Goal: Task Accomplishment & Management: Manage account settings

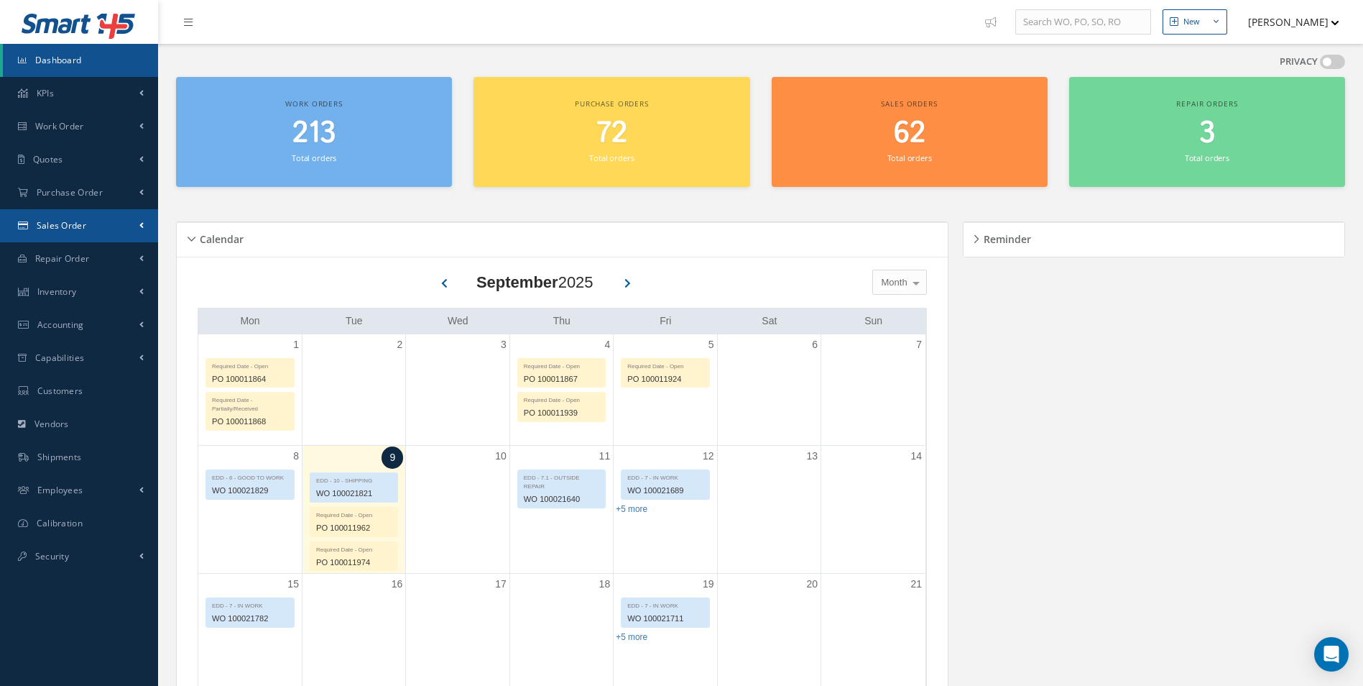
click at [70, 234] on link "Sales Order" at bounding box center [79, 225] width 158 height 33
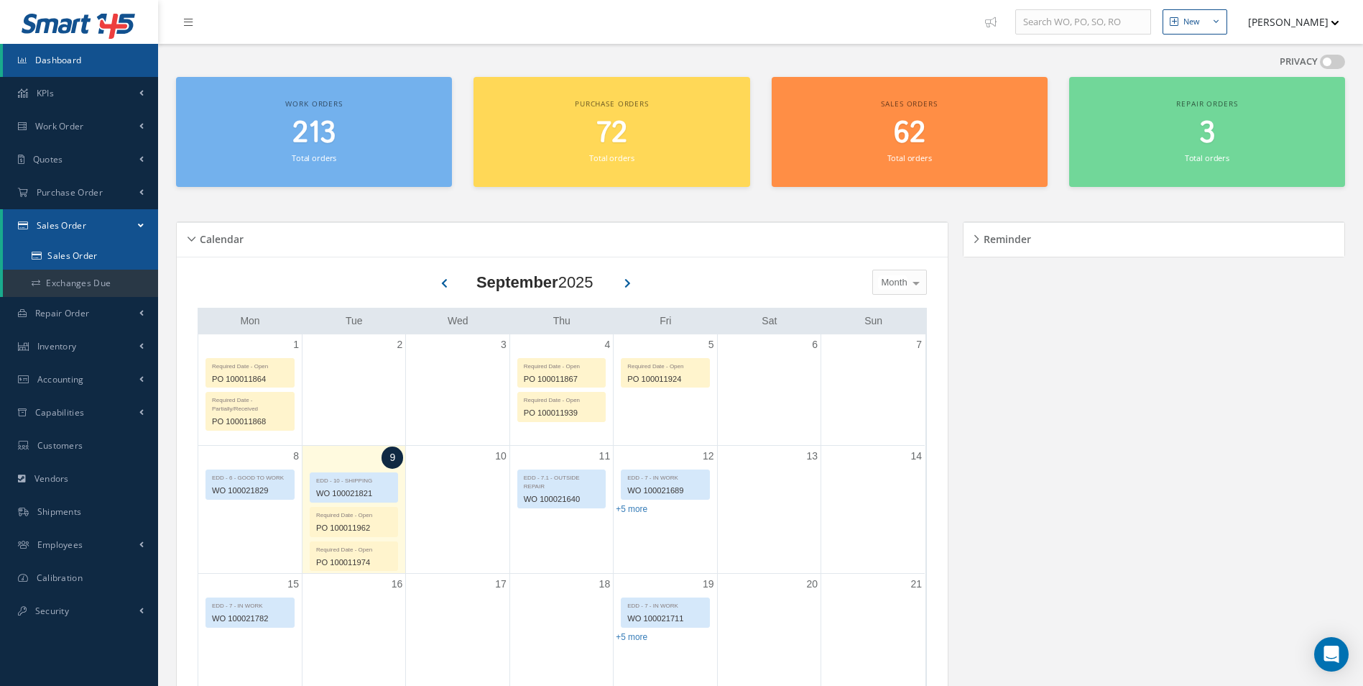
click at [78, 252] on link "Sales Order" at bounding box center [80, 255] width 155 height 27
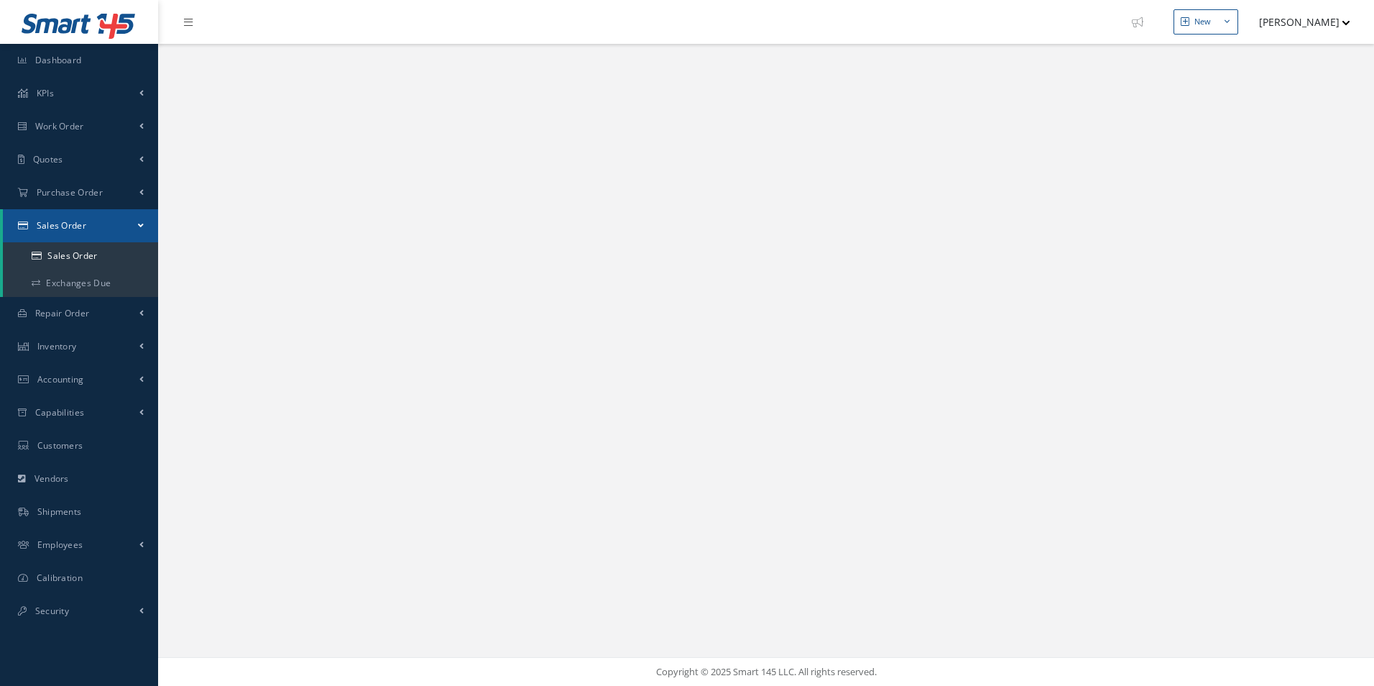
select select "25"
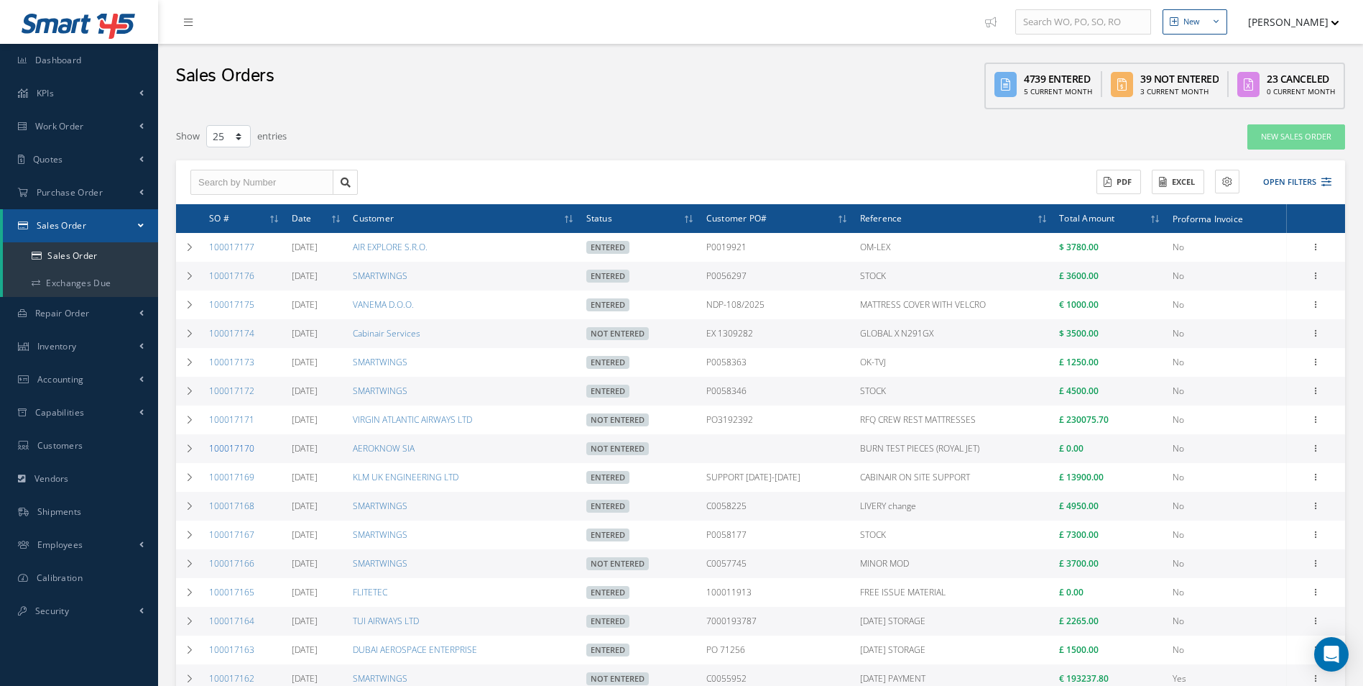
click at [244, 450] on link "100017170" at bounding box center [231, 448] width 45 height 12
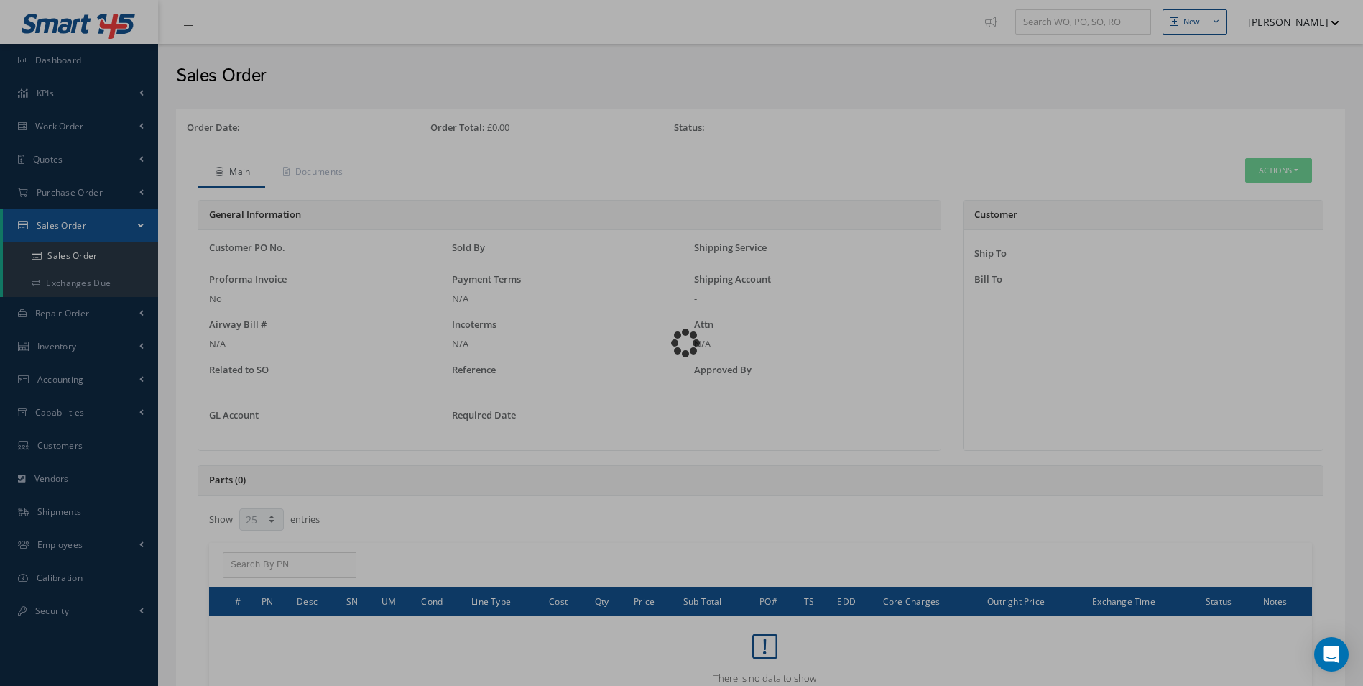
select select "25"
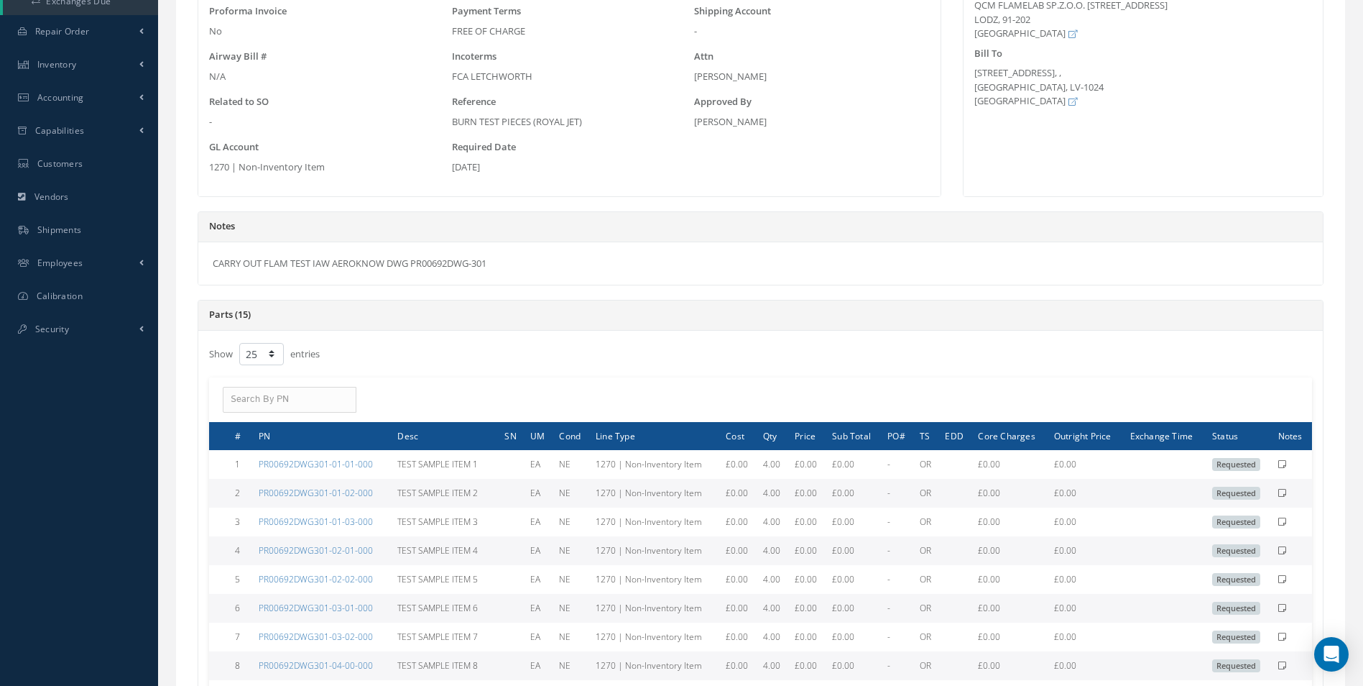
scroll to position [144, 0]
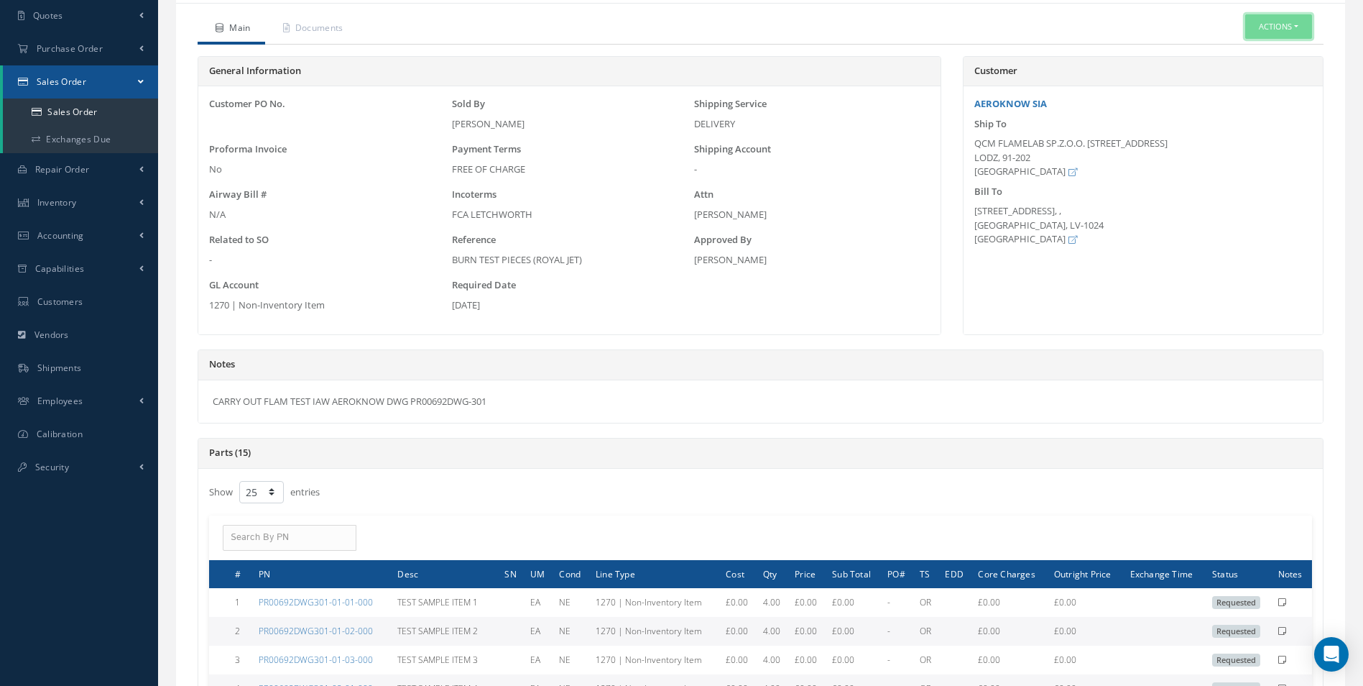
click at [1288, 24] on button "Actions" at bounding box center [1279, 26] width 67 height 25
click at [1238, 69] on link "Edit" at bounding box center [1257, 70] width 115 height 19
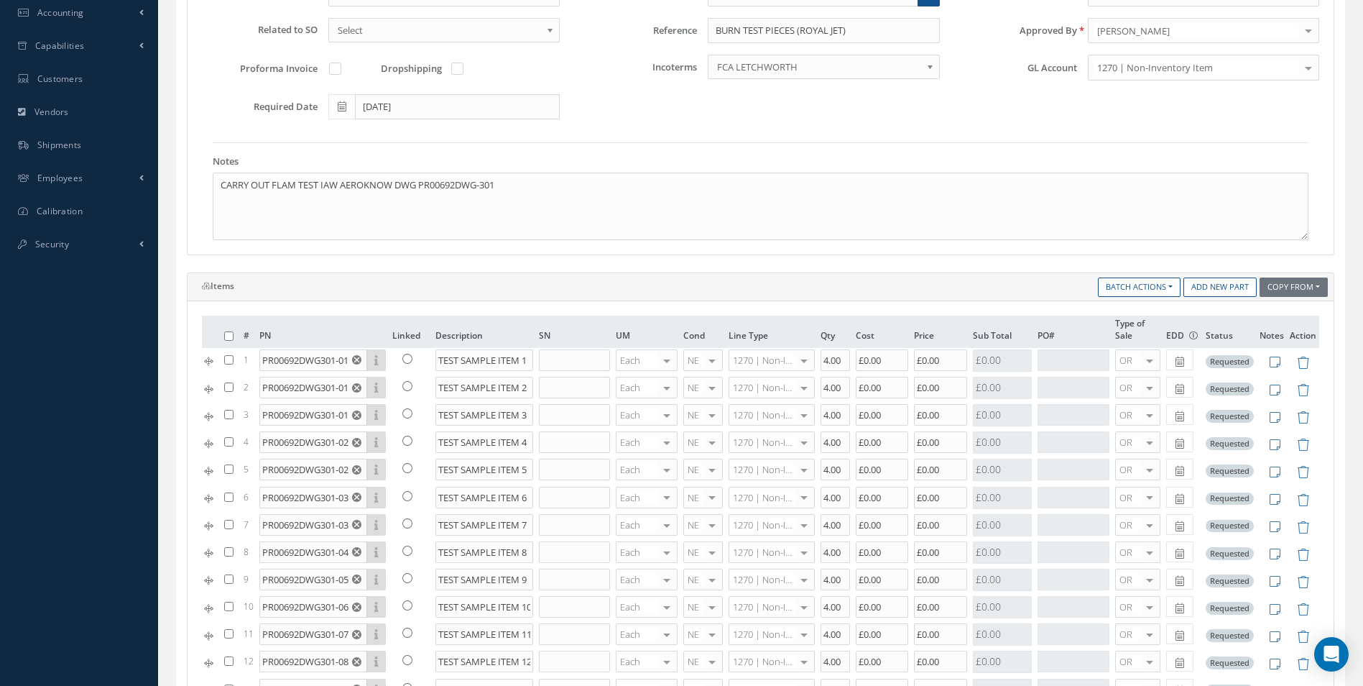
scroll to position [431, 0]
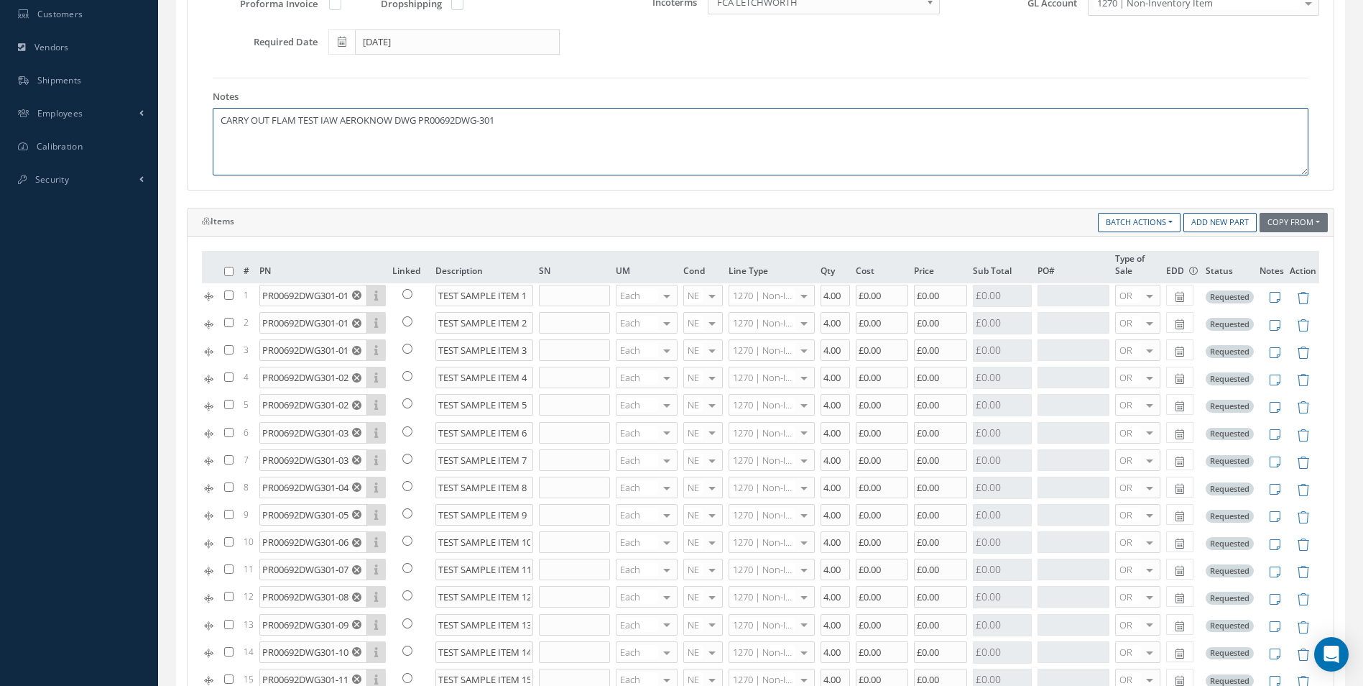
drag, startPoint x: 422, startPoint y: 118, endPoint x: 557, endPoint y: 123, distance: 135.2
click at [557, 123] on textarea "CARRY OUT FLAM TEST IAW AEROKNOW DWG PR00692DWG-301" at bounding box center [761, 142] width 1096 height 68
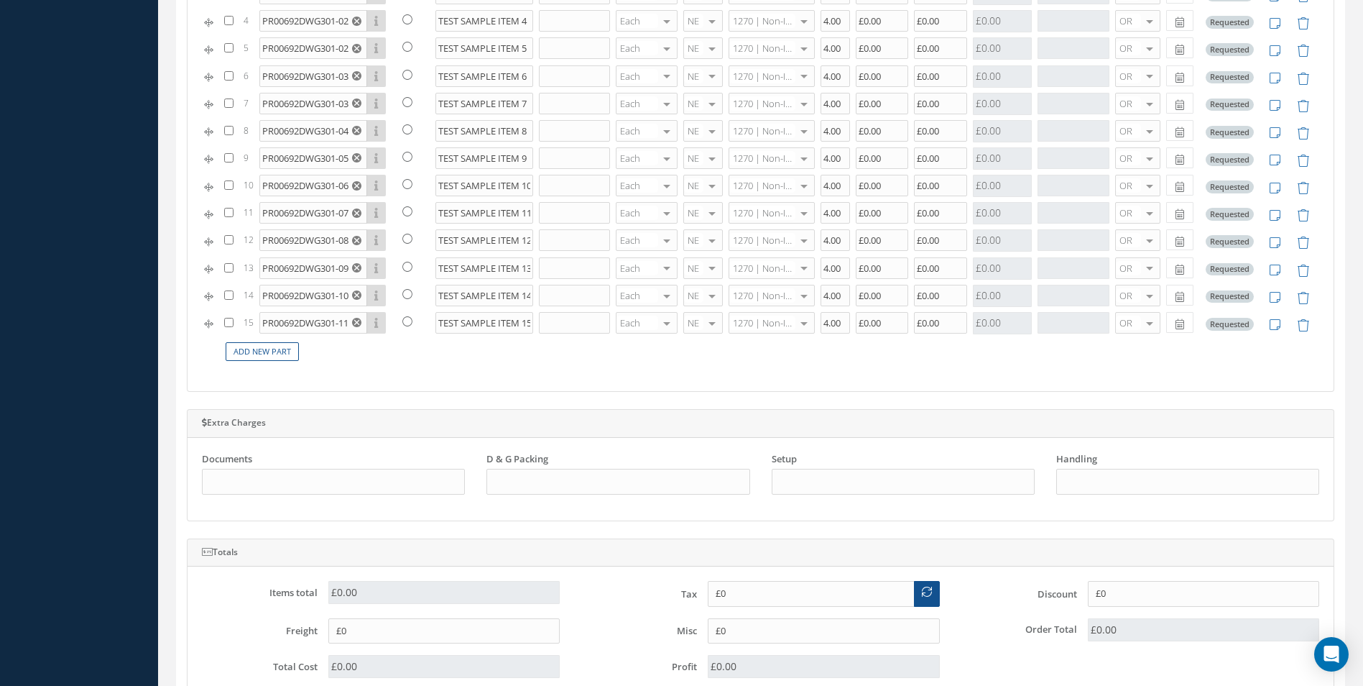
scroll to position [791, 0]
type textarea "CARRY OUT FLAM TEST IAW AEROKNOW DWG"
click at [290, 352] on link "Add New Part" at bounding box center [262, 348] width 73 height 19
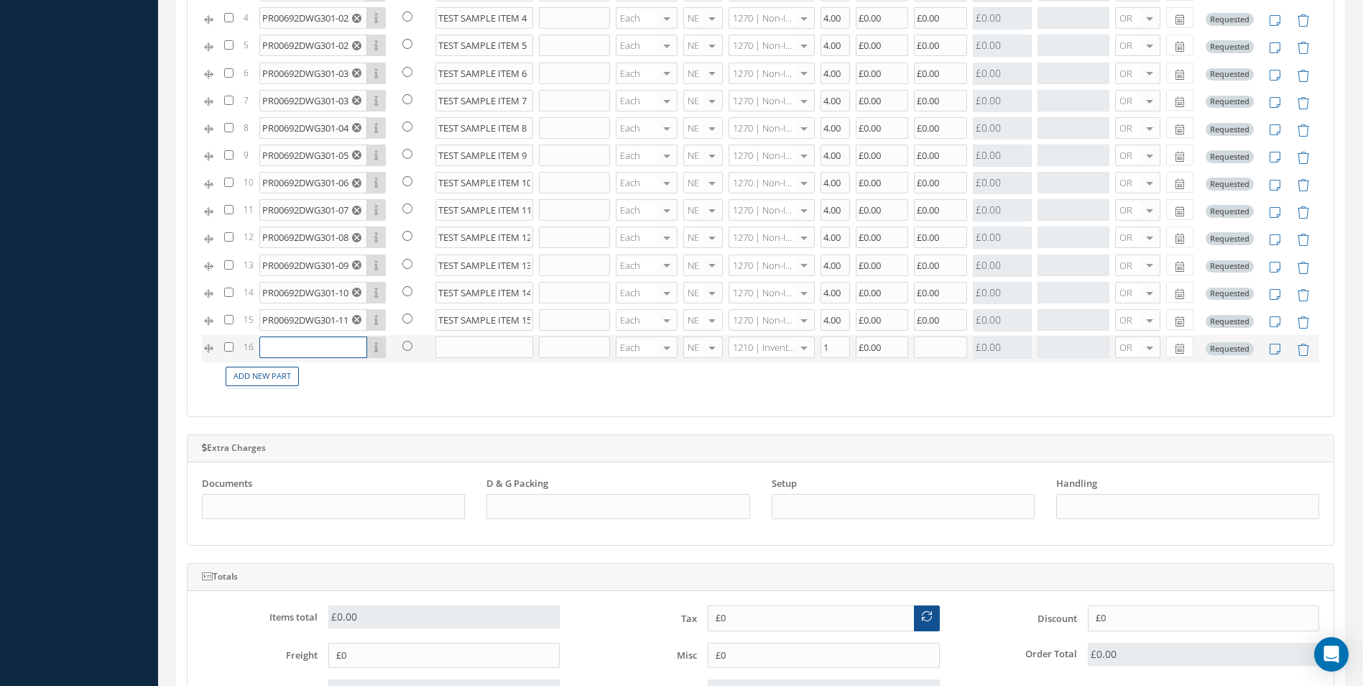
click at [308, 351] on input "text" at bounding box center [313, 347] width 108 height 22
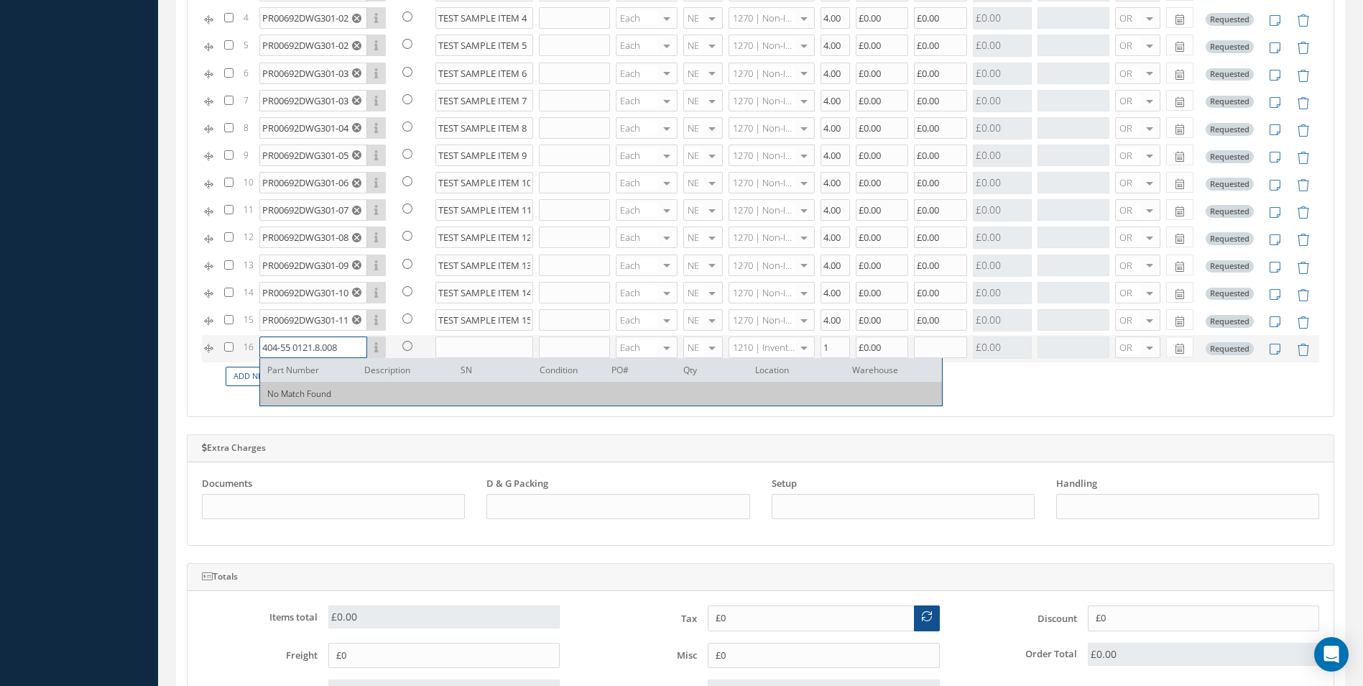
type input "404-55 0121.8.008"
click at [454, 344] on input "text" at bounding box center [485, 347] width 98 height 22
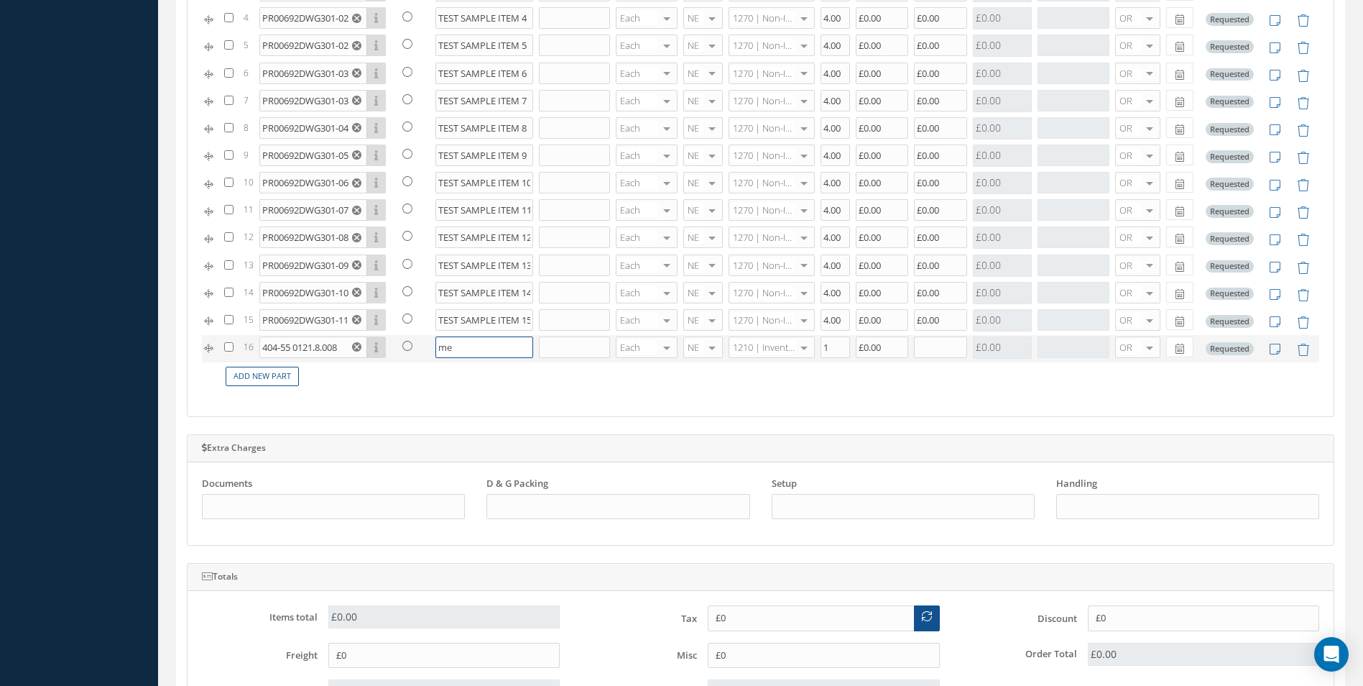
type input "e"
type input "GOLDEN SHIMMER PAINT TEST SAMPLEEST"
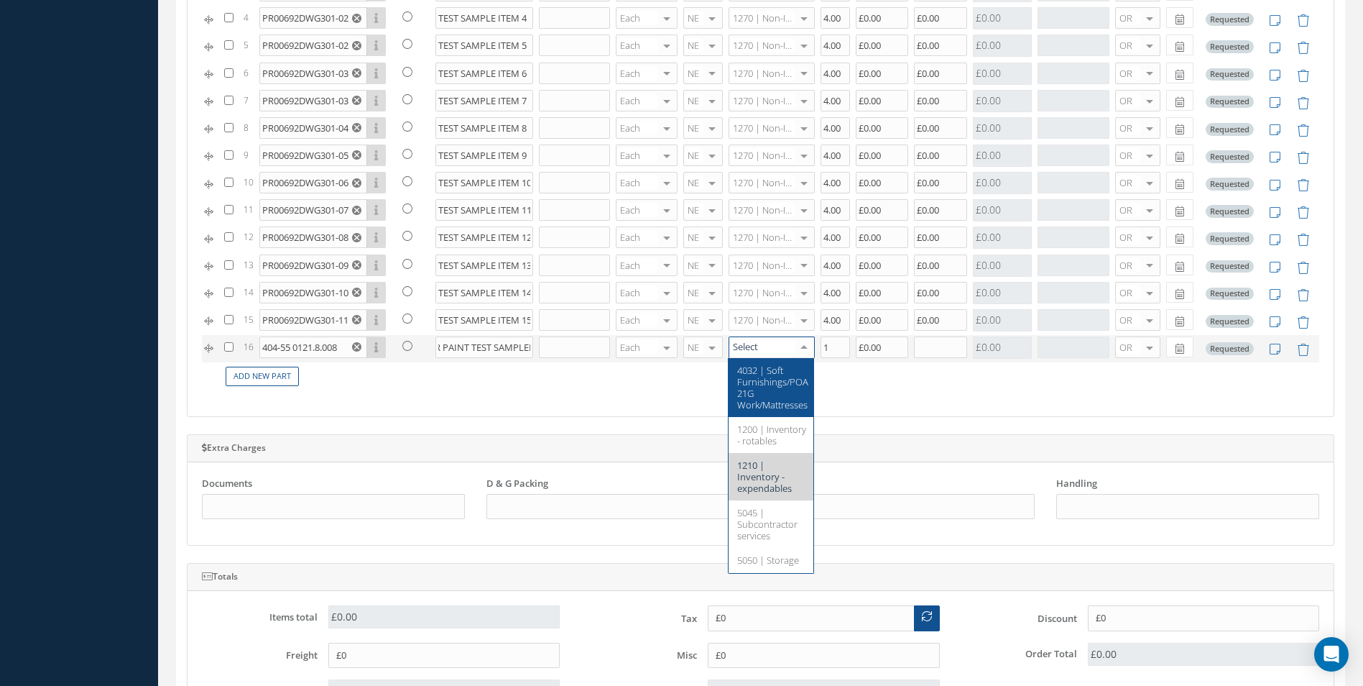
scroll to position [0, 0]
click at [798, 345] on div at bounding box center [804, 347] width 20 height 21
type input "1270"
click at [781, 377] on span "1270 | Non-Inventory Item" at bounding box center [767, 376] width 60 height 24
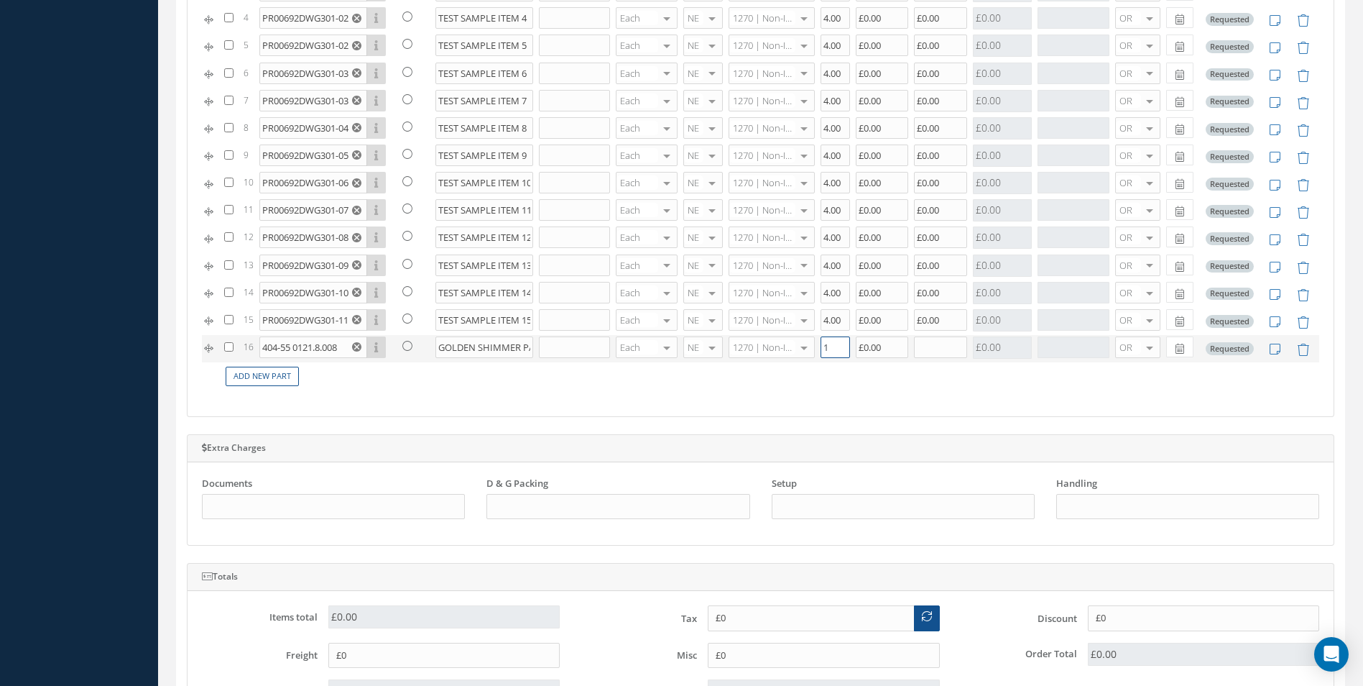
click at [834, 347] on input "1" at bounding box center [835, 347] width 29 height 22
click at [827, 348] on input "1" at bounding box center [835, 347] width 29 height 22
type input "4"
click at [925, 349] on input "text" at bounding box center [940, 347] width 53 height 22
type input "£0"
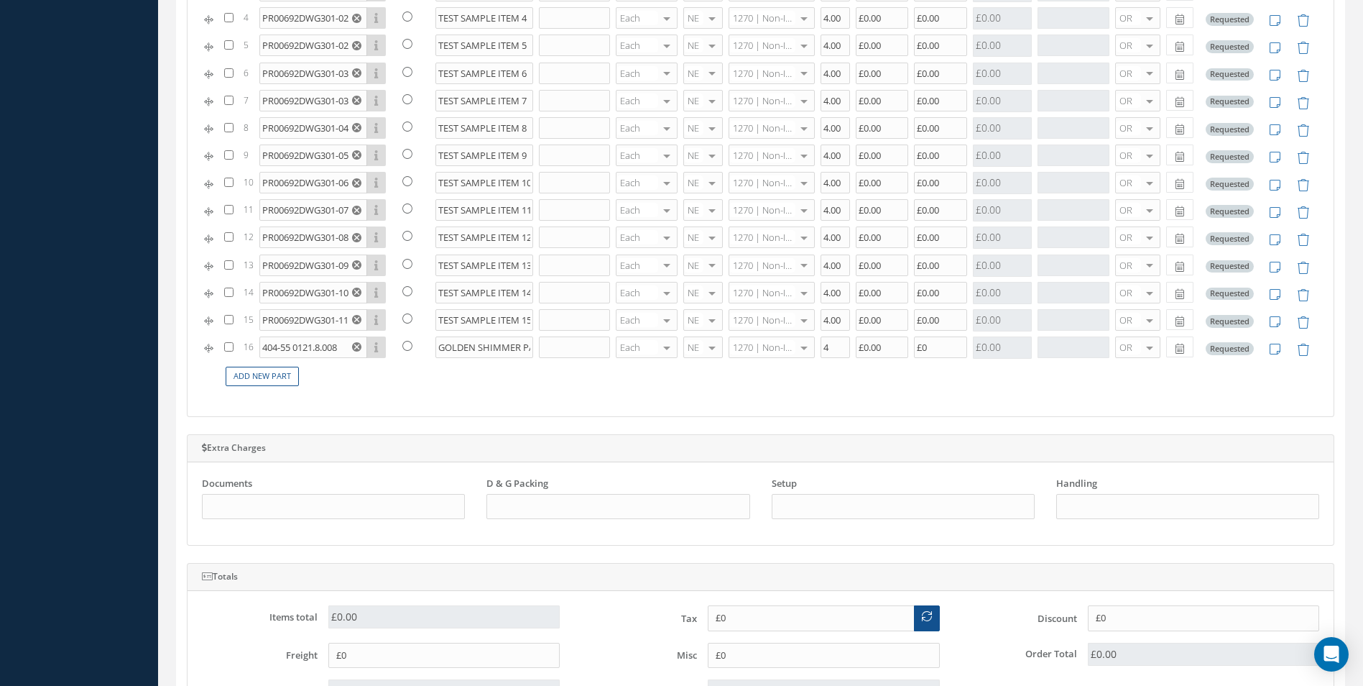
click at [1040, 387] on td "Add New Part" at bounding box center [770, 376] width 1098 height 28
click at [265, 377] on link "Add New Part" at bounding box center [262, 376] width 73 height 19
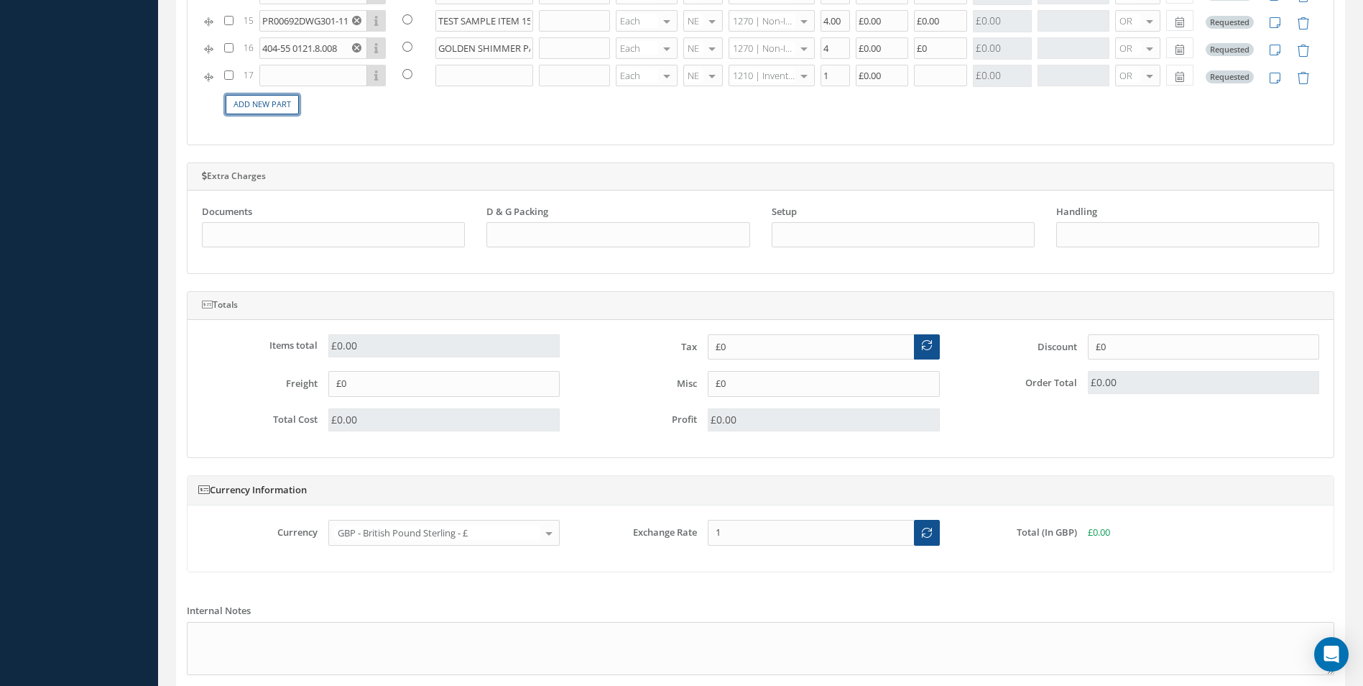
scroll to position [875, 0]
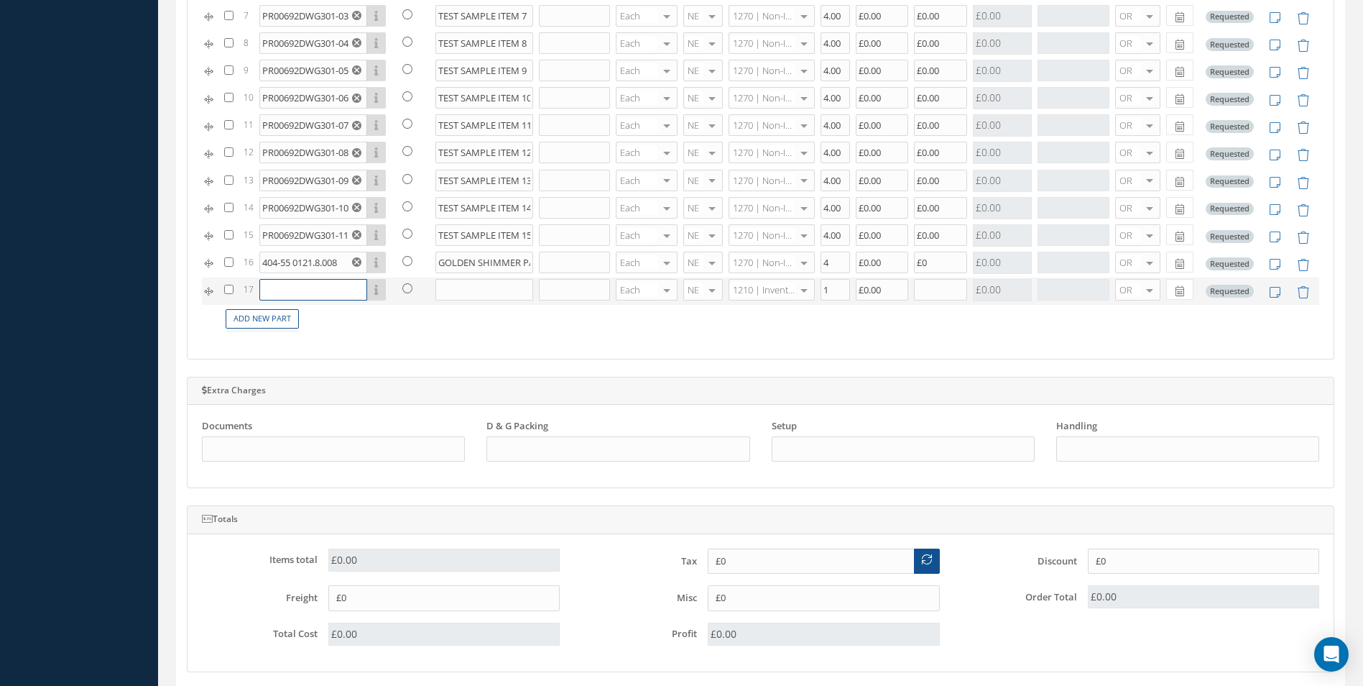
click at [300, 285] on input "text" at bounding box center [313, 290] width 108 height 22
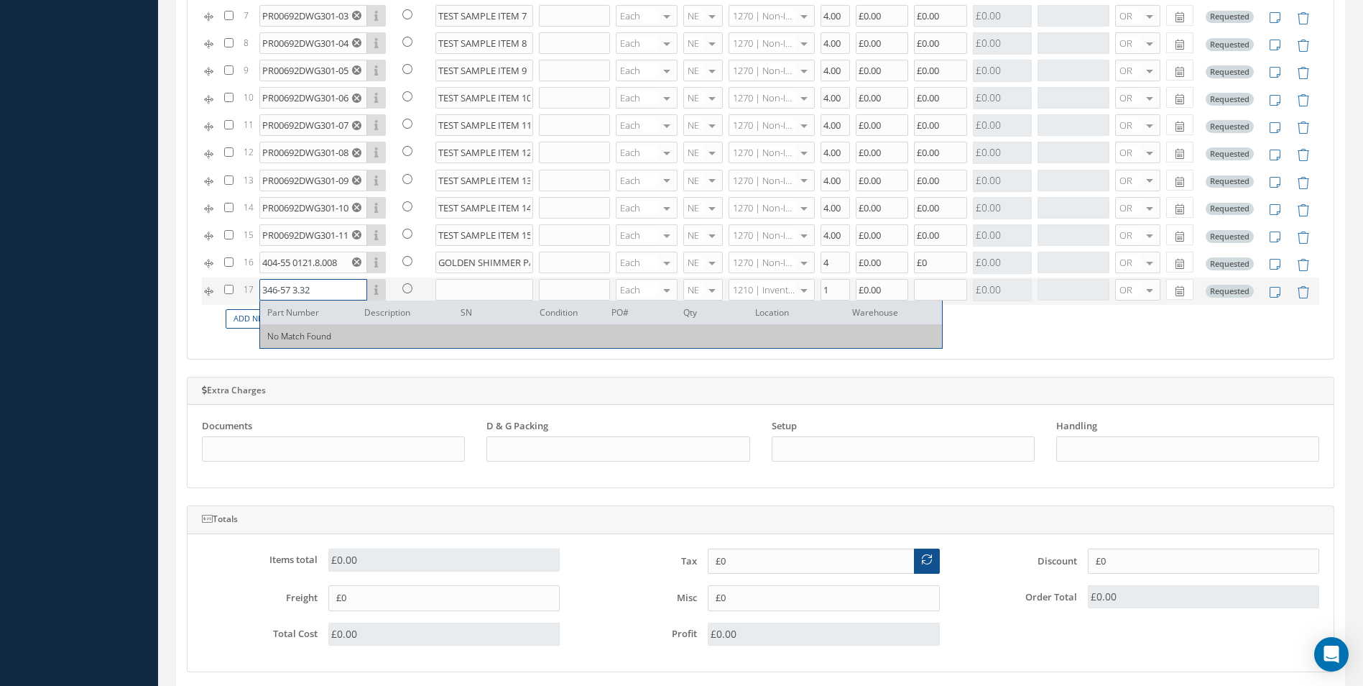
type input "346-57 3.32"
click at [470, 290] on input "text" at bounding box center [485, 290] width 98 height 22
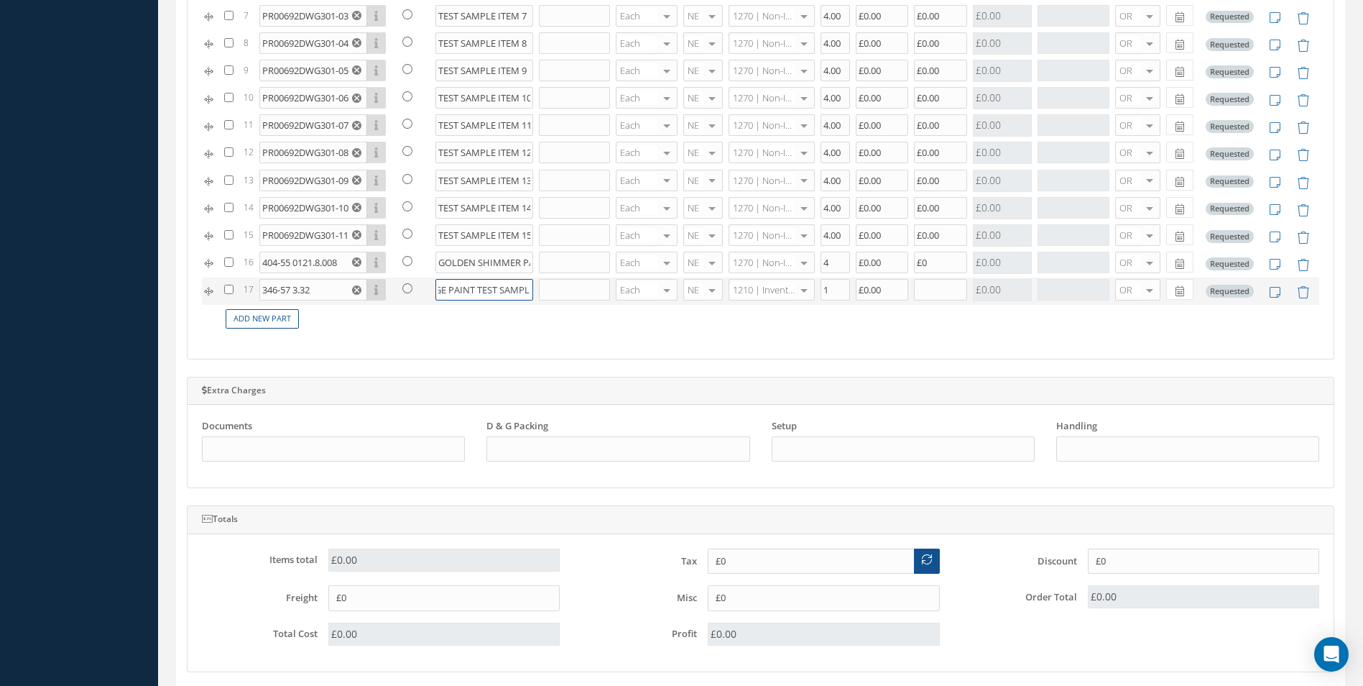
scroll to position [0, 53]
type input "WHITE BEIGE PAINT TEST SAMPLE"
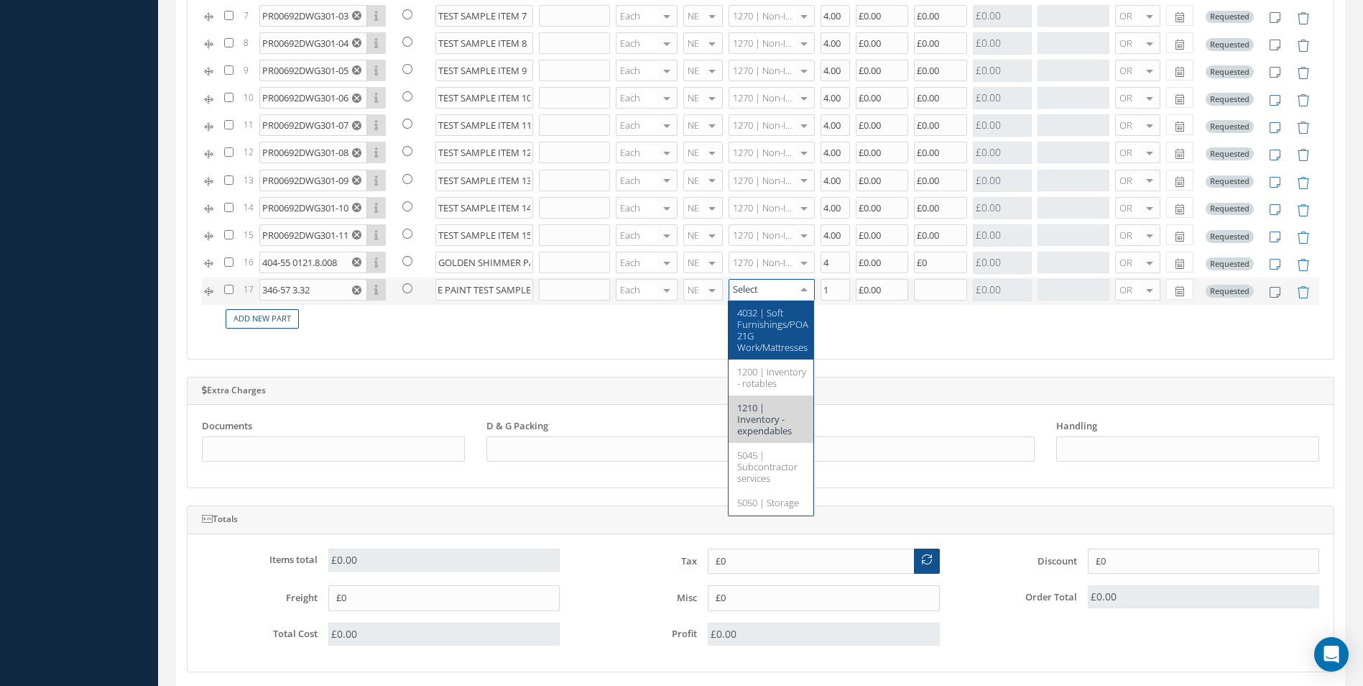
scroll to position [0, 0]
type input "127"
click at [774, 312] on span "1270 | Non-Inventory Item" at bounding box center [767, 318] width 60 height 24
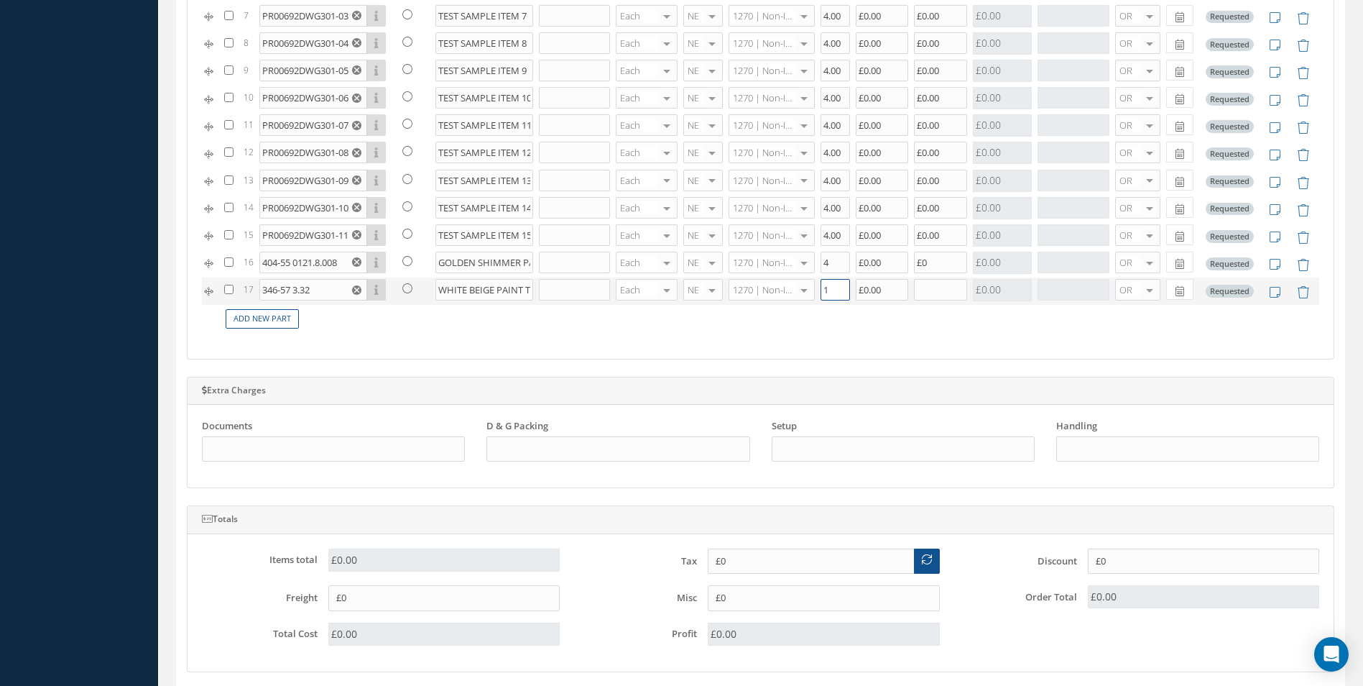
drag, startPoint x: 838, startPoint y: 286, endPoint x: 823, endPoint y: 290, distance: 15.7
click at [823, 290] on input "1" at bounding box center [835, 290] width 29 height 22
type input "4"
click at [939, 282] on input "text" at bounding box center [940, 290] width 53 height 22
type input "£0"
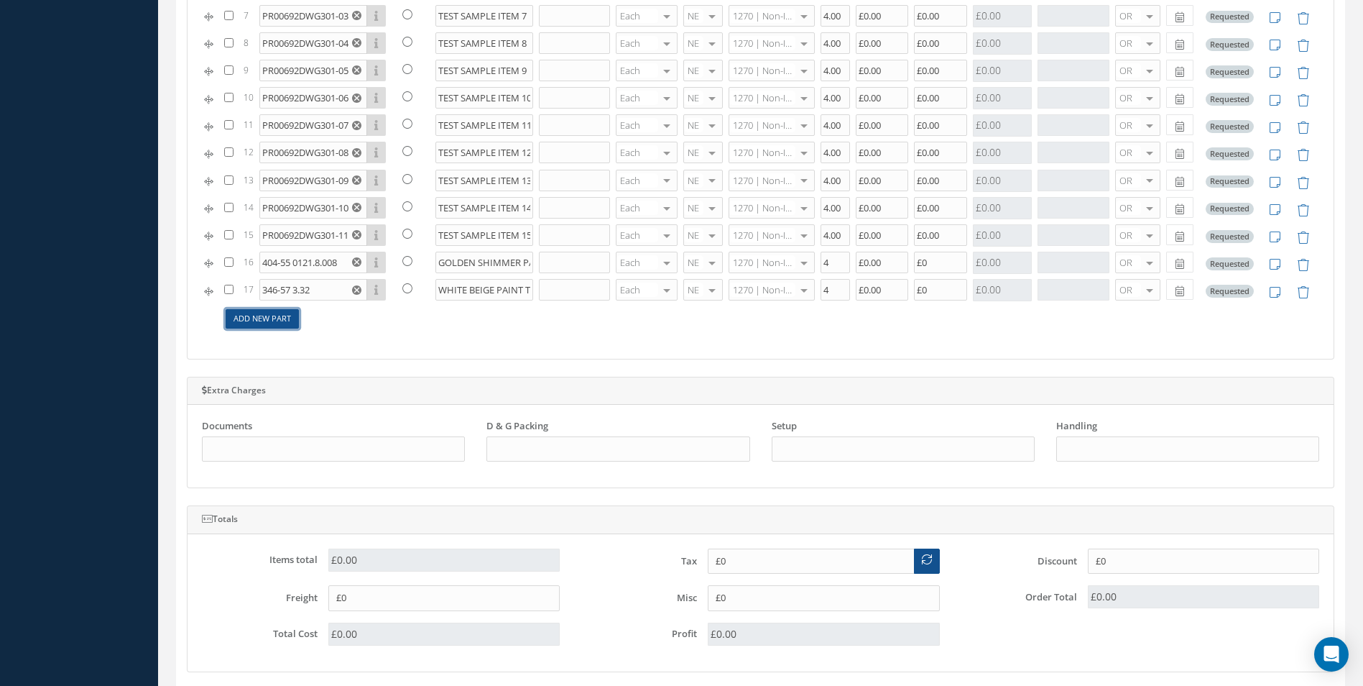
click at [263, 316] on link "Add New Part" at bounding box center [262, 318] width 73 height 19
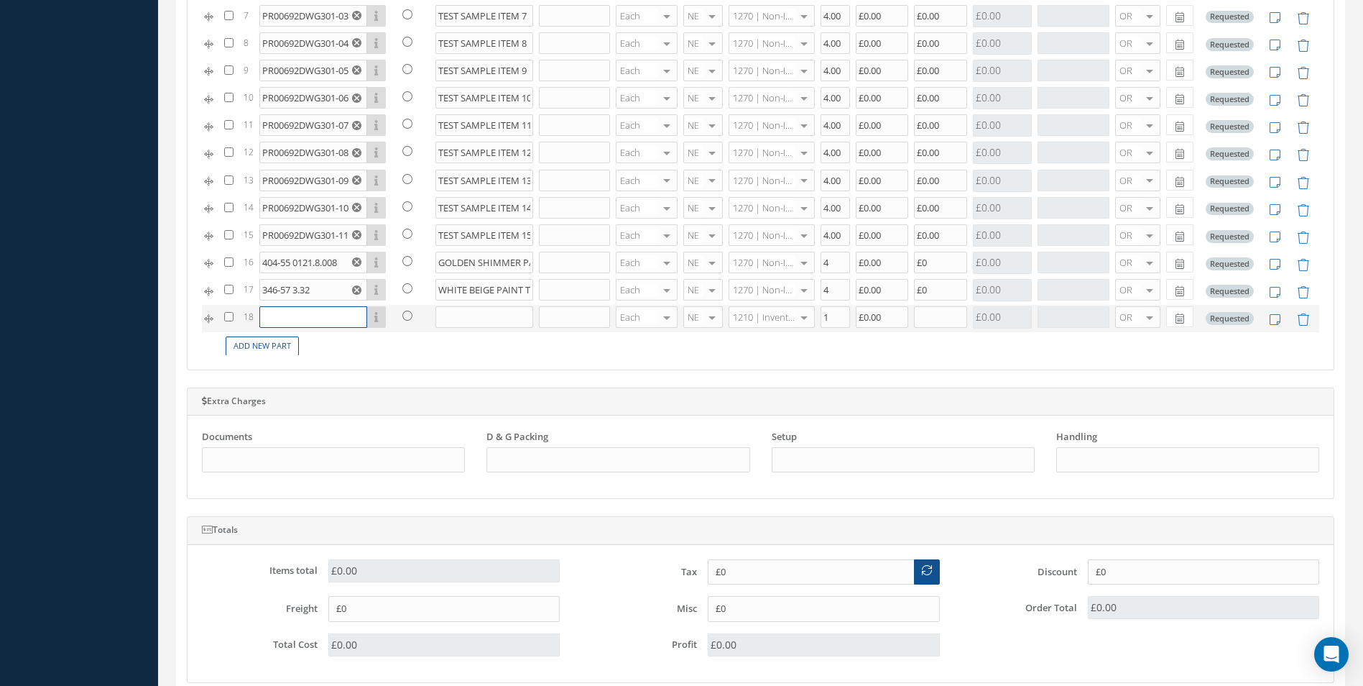
click at [263, 322] on input "text" at bounding box center [313, 317] width 108 height 22
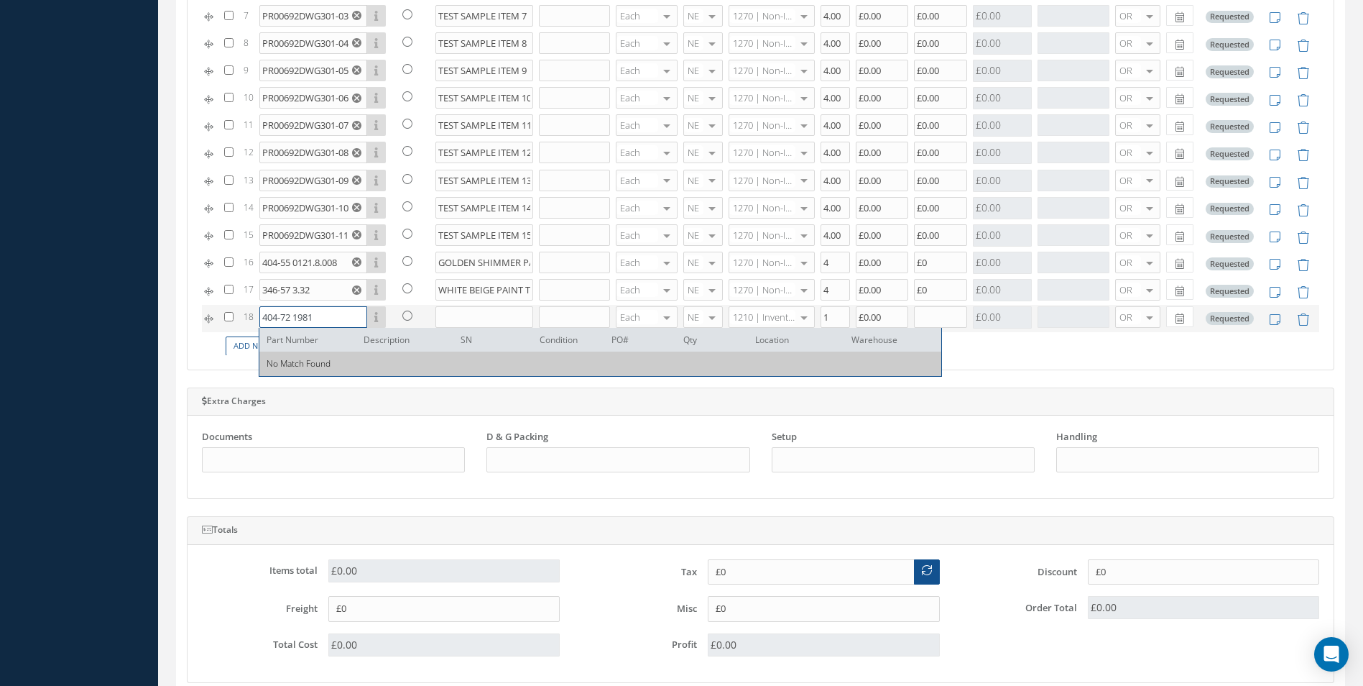
type input "404-72 1981"
click at [461, 324] on input "text" at bounding box center [485, 317] width 98 height 22
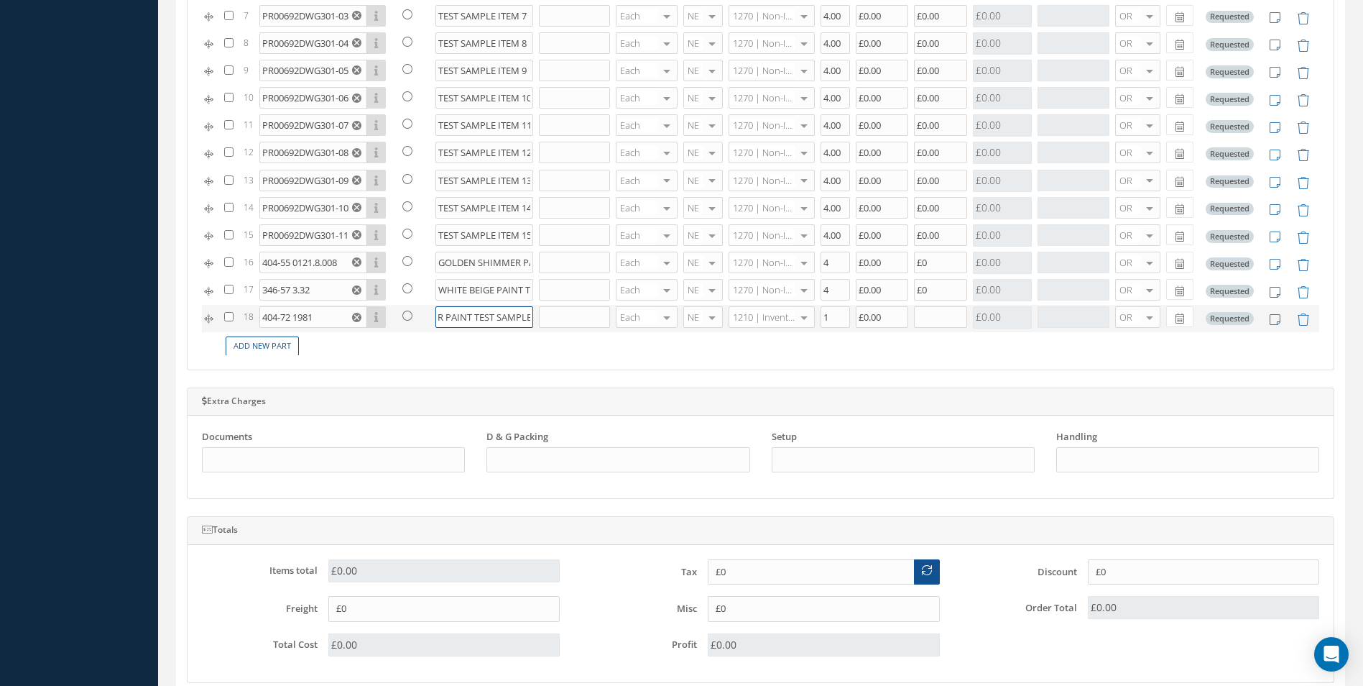
scroll to position [0, 92]
type input "SUBTLE BEIGE SILVER PAINT TEST SAMPLE"
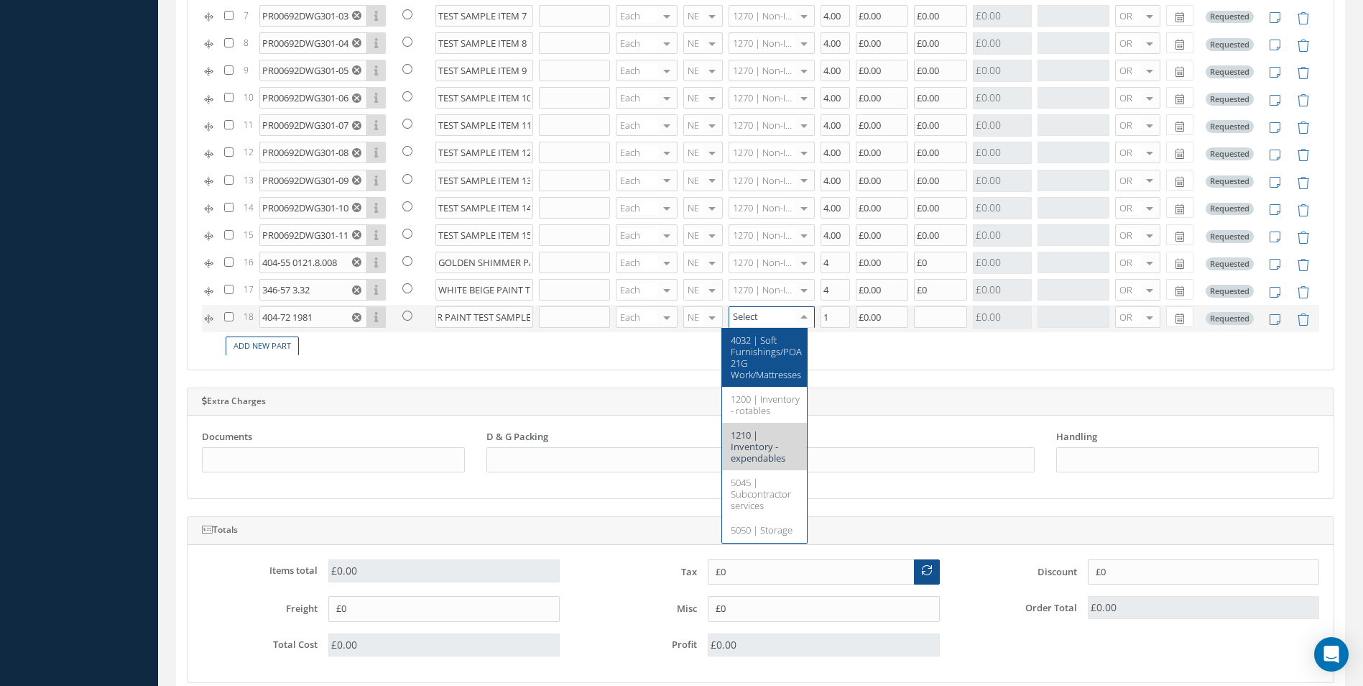
scroll to position [0, 0]
type input "127"
drag, startPoint x: 753, startPoint y: 350, endPoint x: 809, endPoint y: 334, distance: 57.6
click at [754, 350] on span "1270 | Non-Inventory Item" at bounding box center [761, 345] width 60 height 24
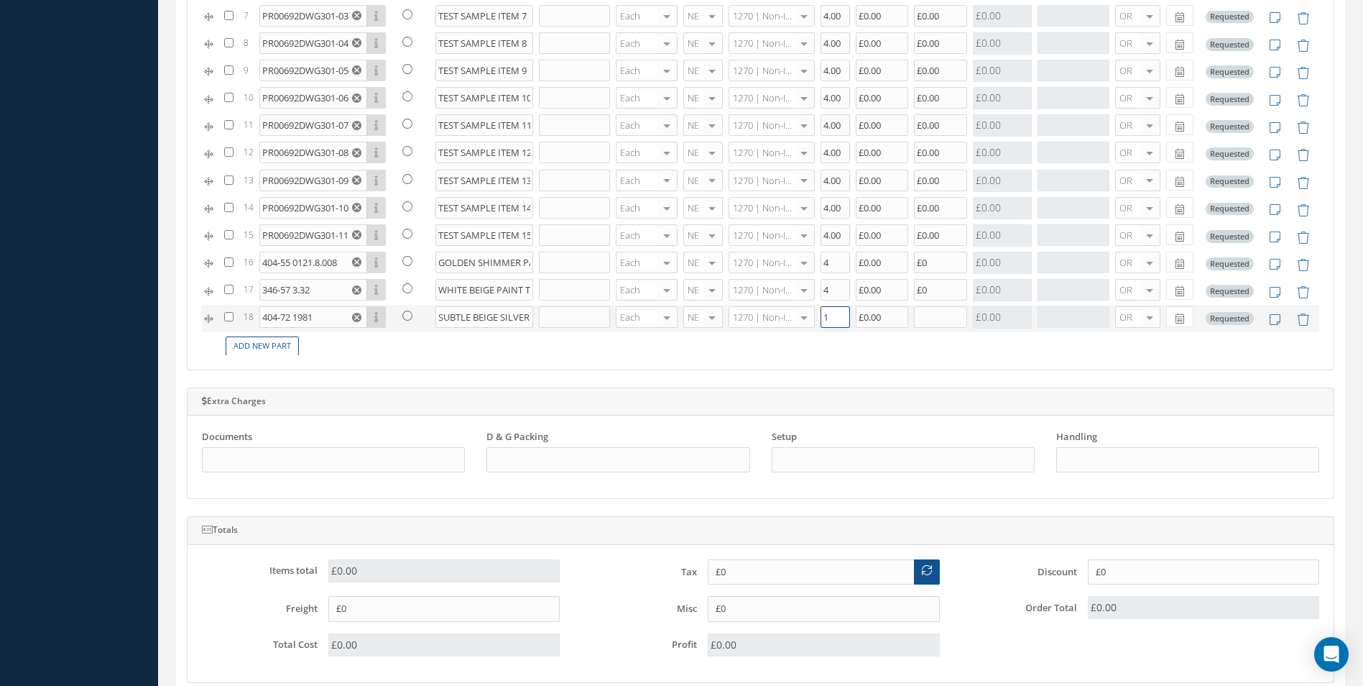
drag, startPoint x: 824, startPoint y: 318, endPoint x: 814, endPoint y: 318, distance: 10.8
click at [821, 321] on input "1" at bounding box center [835, 317] width 29 height 22
type input "4"
click at [939, 321] on input "text" at bounding box center [940, 317] width 53 height 22
type input "£0"
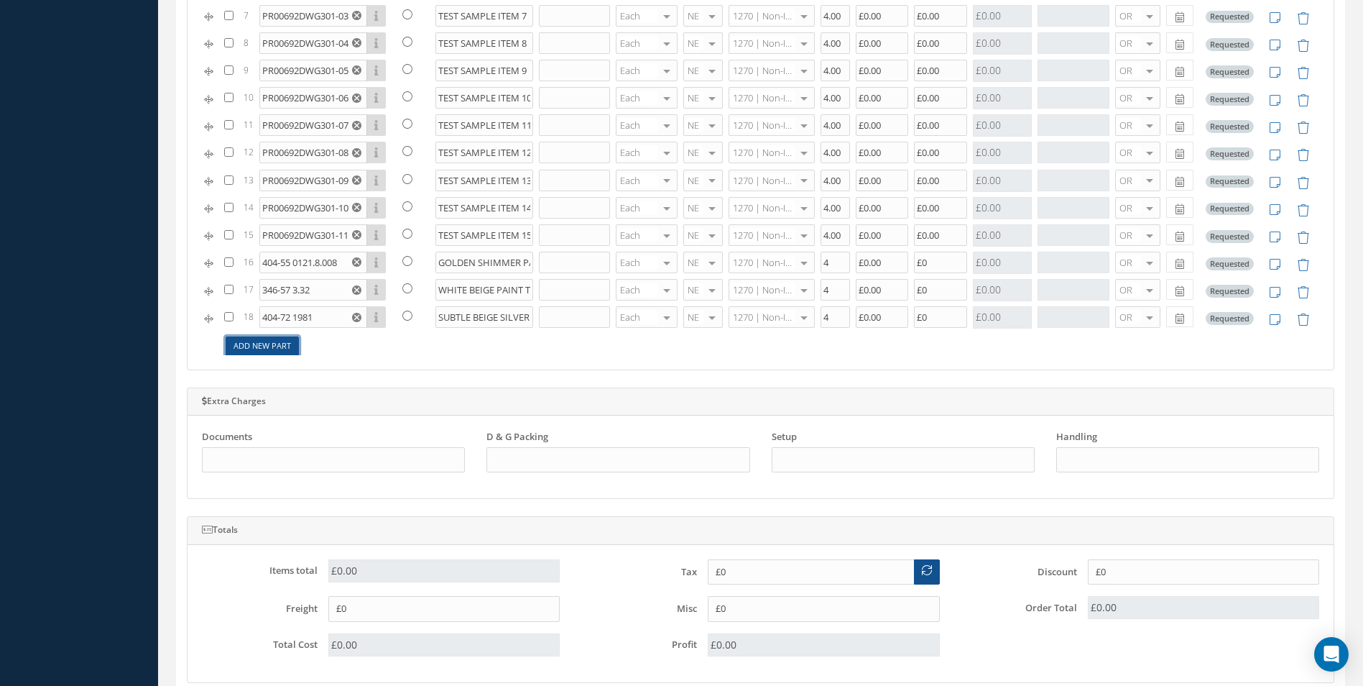
click at [259, 349] on link "Add New Part" at bounding box center [262, 345] width 73 height 19
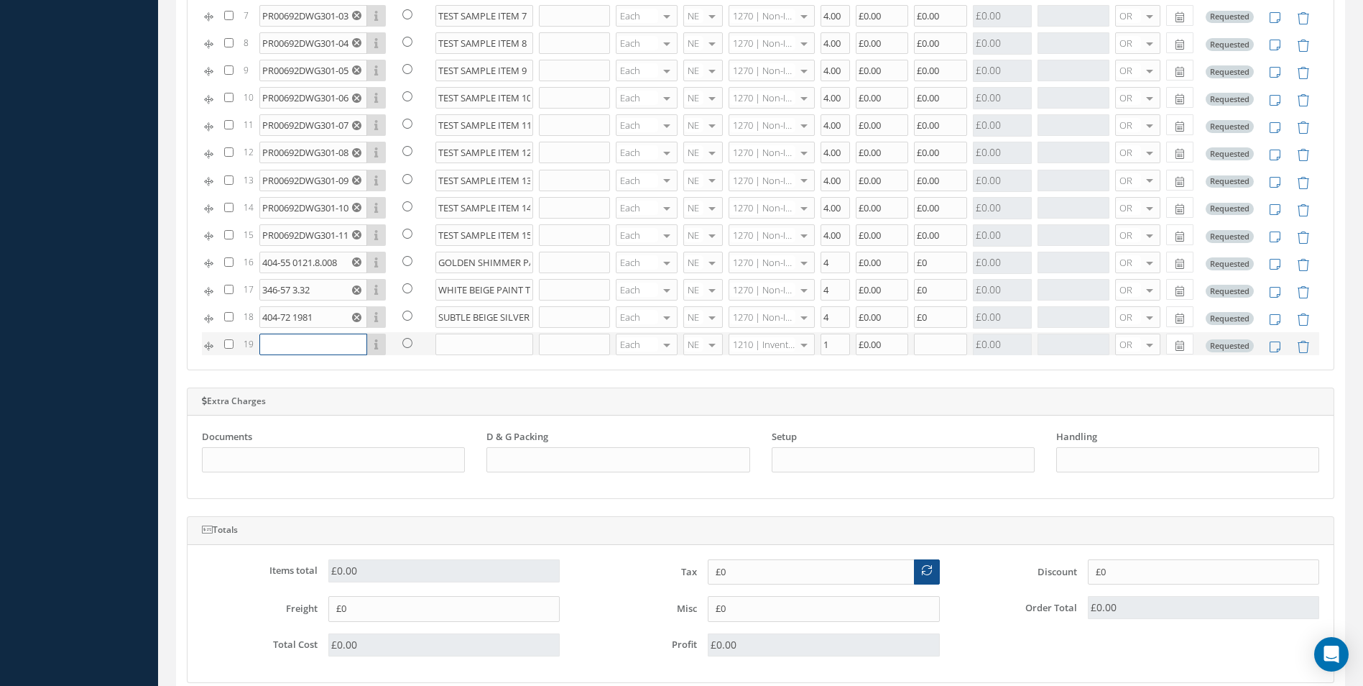
click at [267, 341] on input "text" at bounding box center [313, 344] width 108 height 22
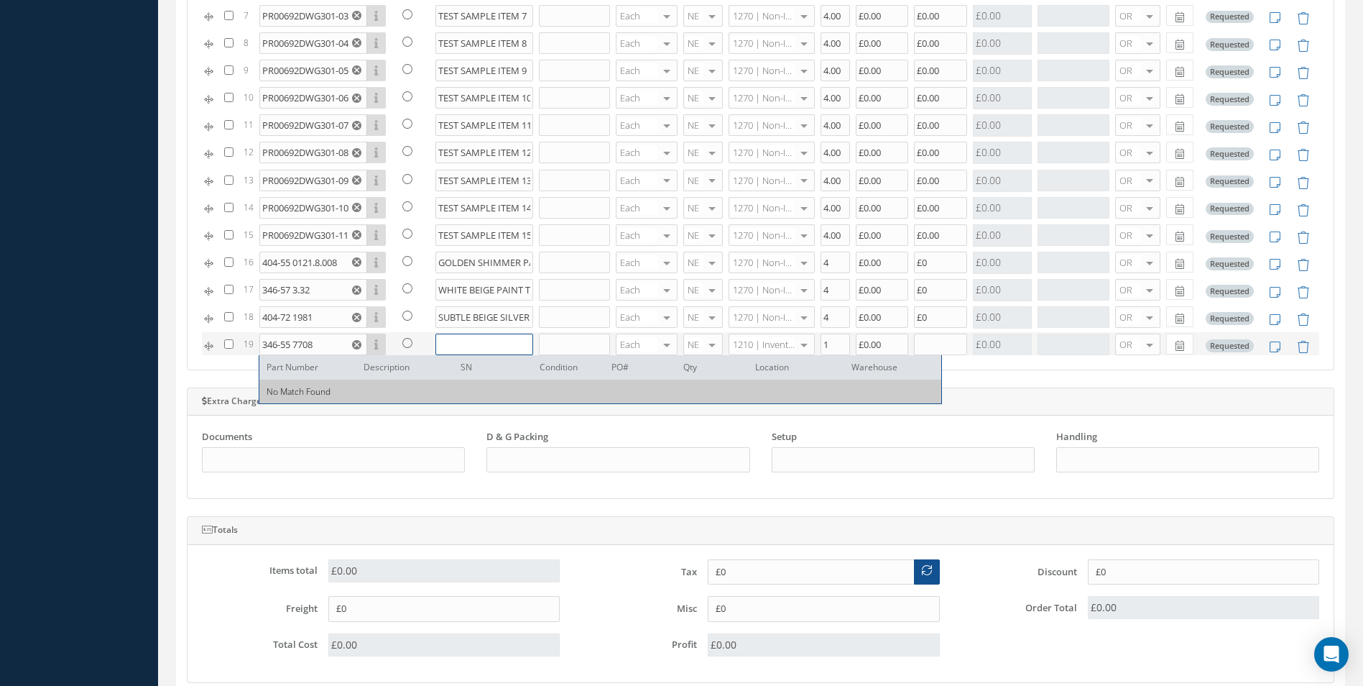
click at [470, 341] on input "text" at bounding box center [485, 344] width 98 height 22
click at [324, 344] on input "346-55 7708" at bounding box center [313, 344] width 108 height 22
type input "346-55 7708 2.16"
click at [442, 349] on input "text" at bounding box center [485, 344] width 98 height 22
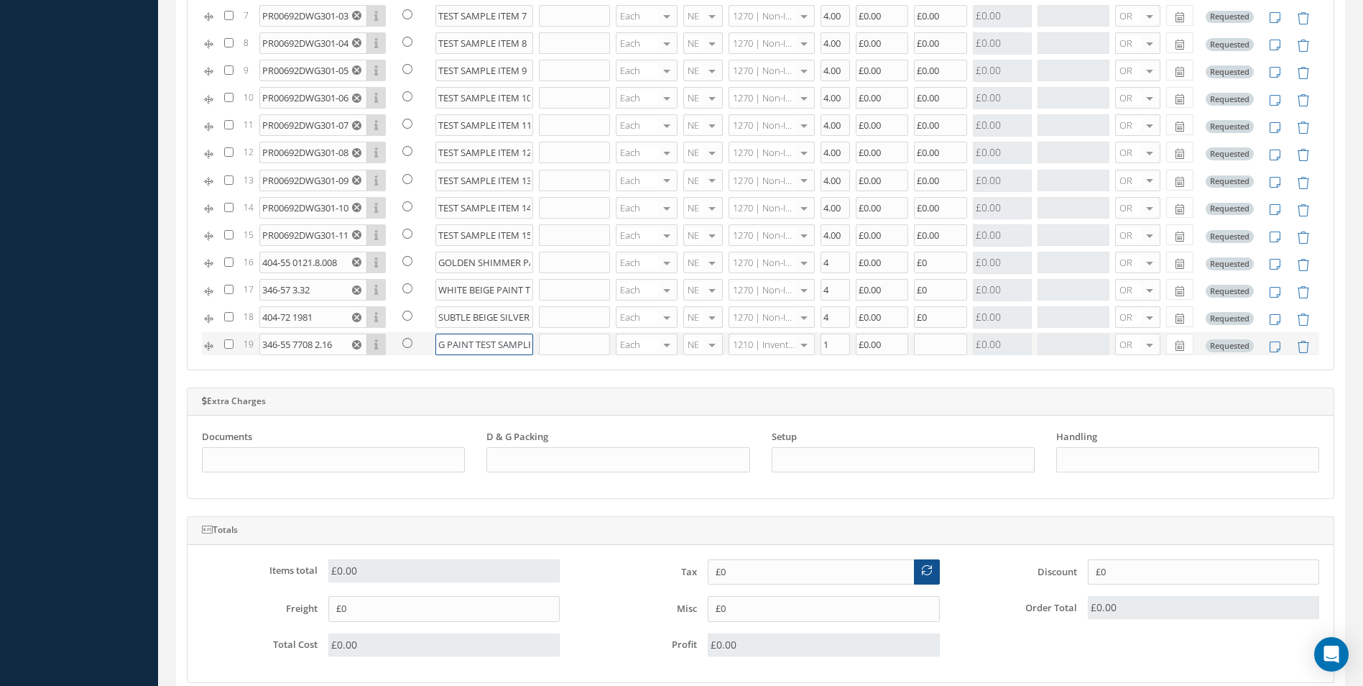
scroll to position [0, 18]
type input "FOG PAINT TEST SAMPLE"
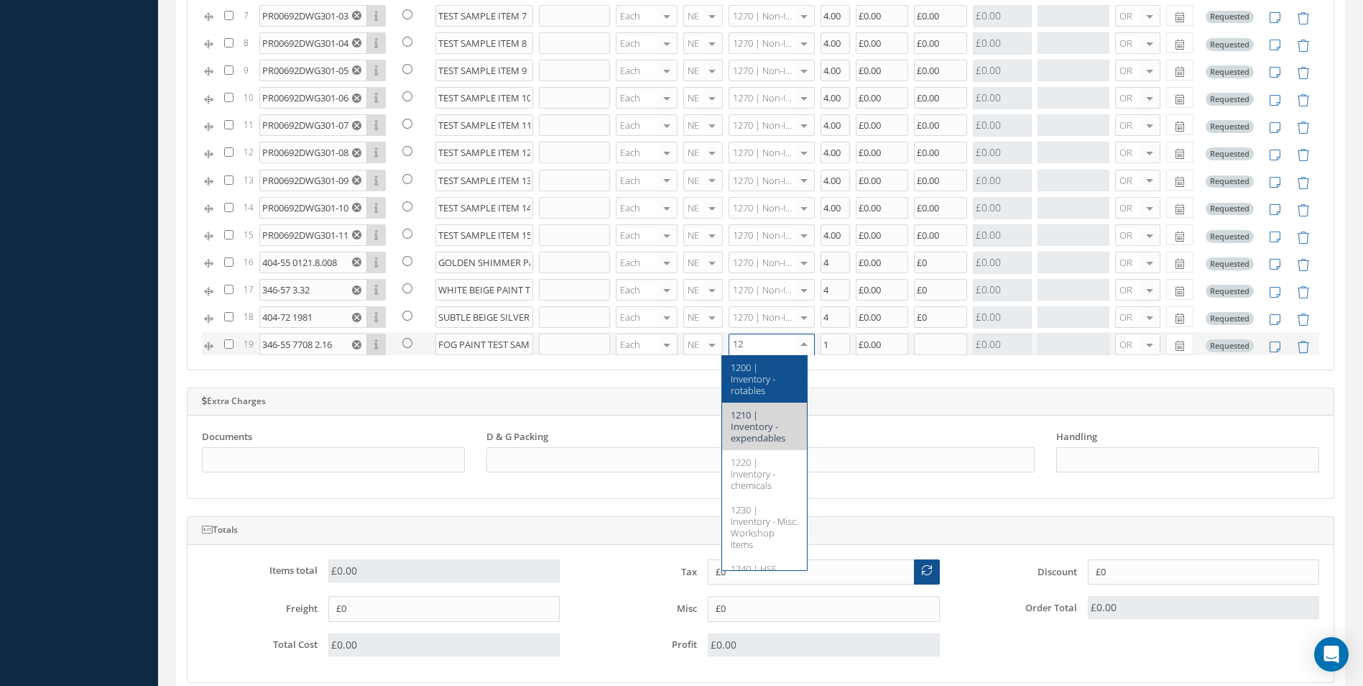
type input "127"
click at [752, 362] on span "1270 | Non-Inventory Item" at bounding box center [761, 373] width 60 height 24
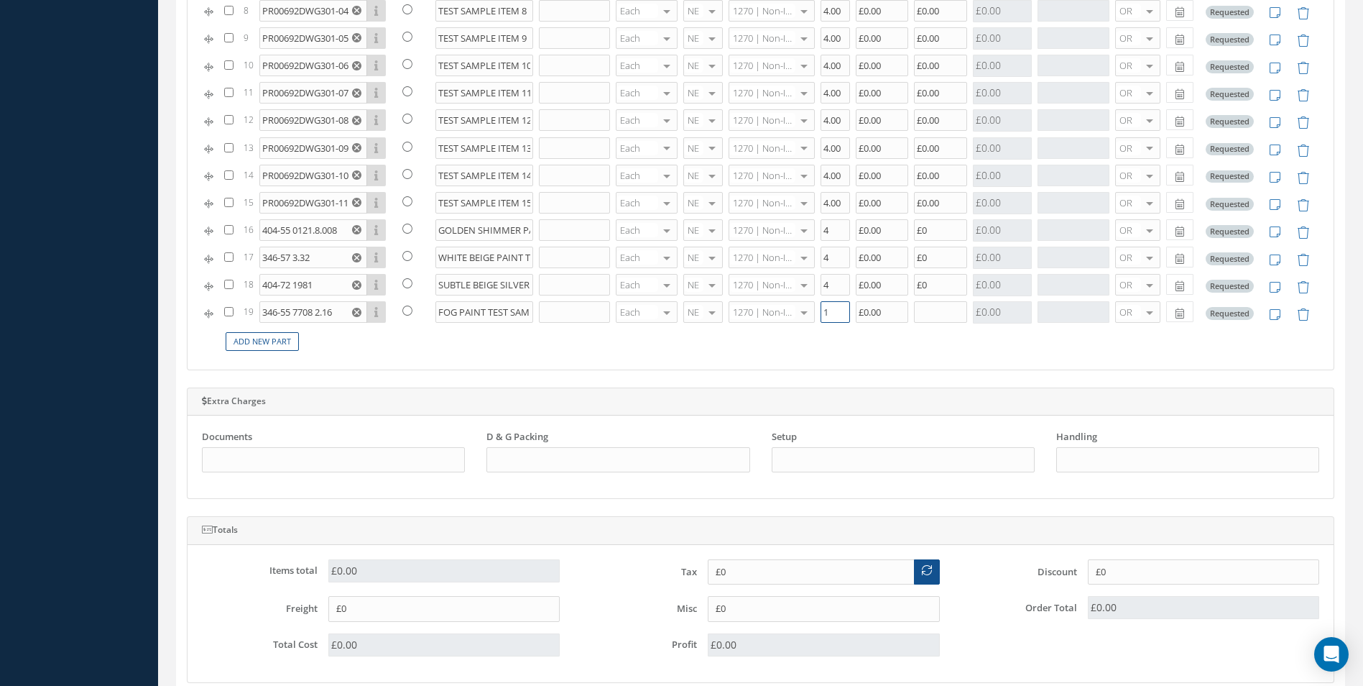
click at [820, 347] on table "# PN Linked Description SN UM Cond Line Type Qty Cost Price Sub Total PO# Type …" at bounding box center [761, 64] width 1118 height 581
type input "4"
click at [930, 307] on input "text" at bounding box center [940, 312] width 53 height 22
type input "£0"
click at [910, 342] on td "Add New Part" at bounding box center [770, 342] width 1098 height 28
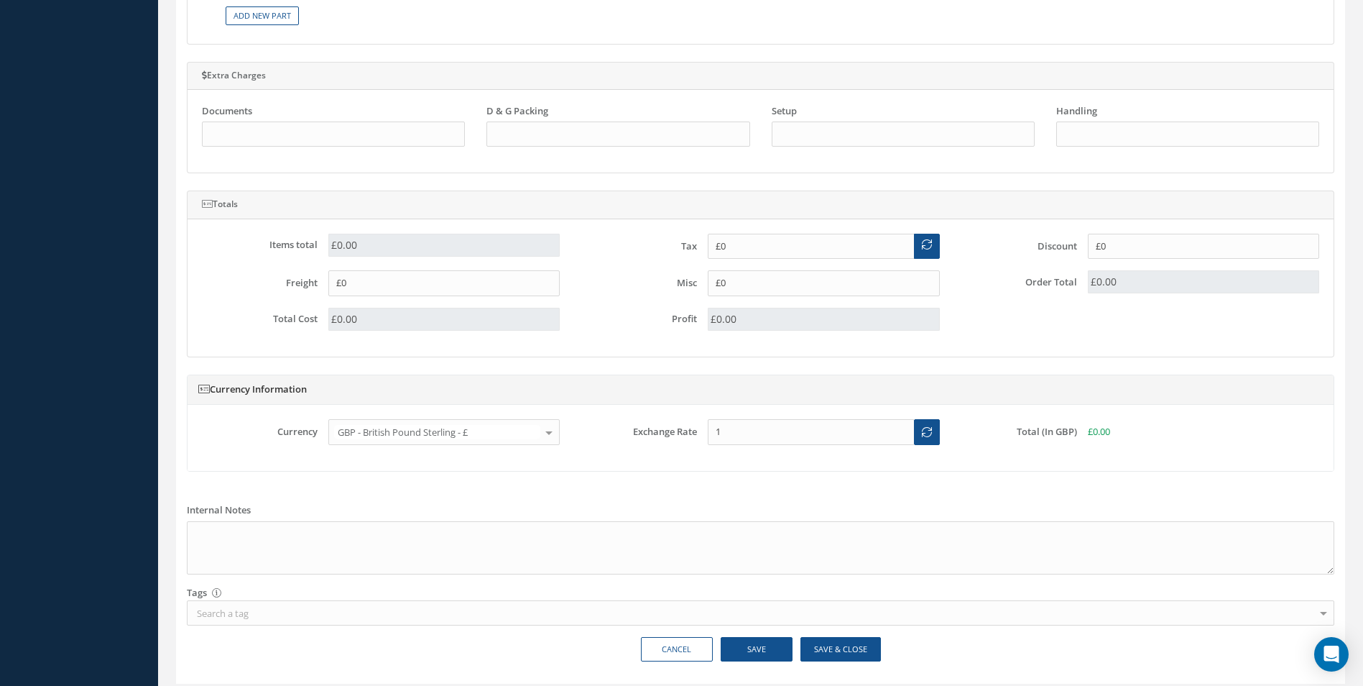
scroll to position [1235, 0]
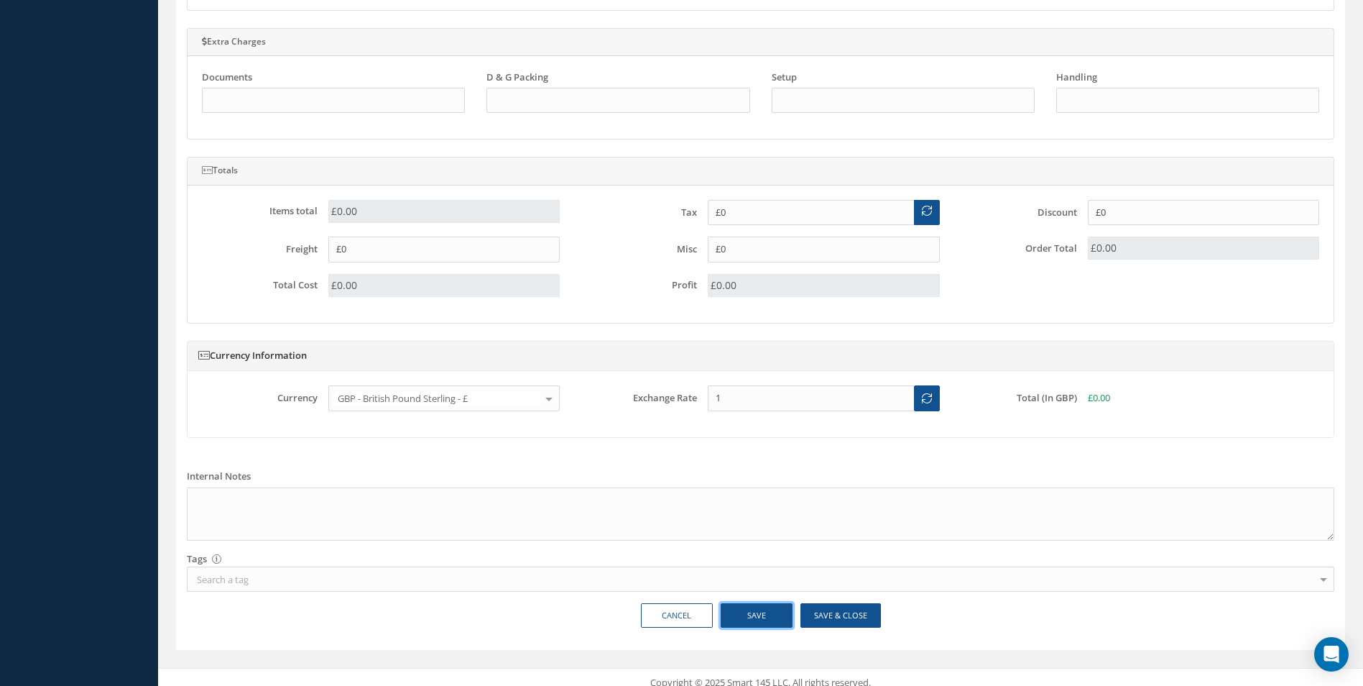
click at [761, 619] on button "Save" at bounding box center [757, 615] width 72 height 25
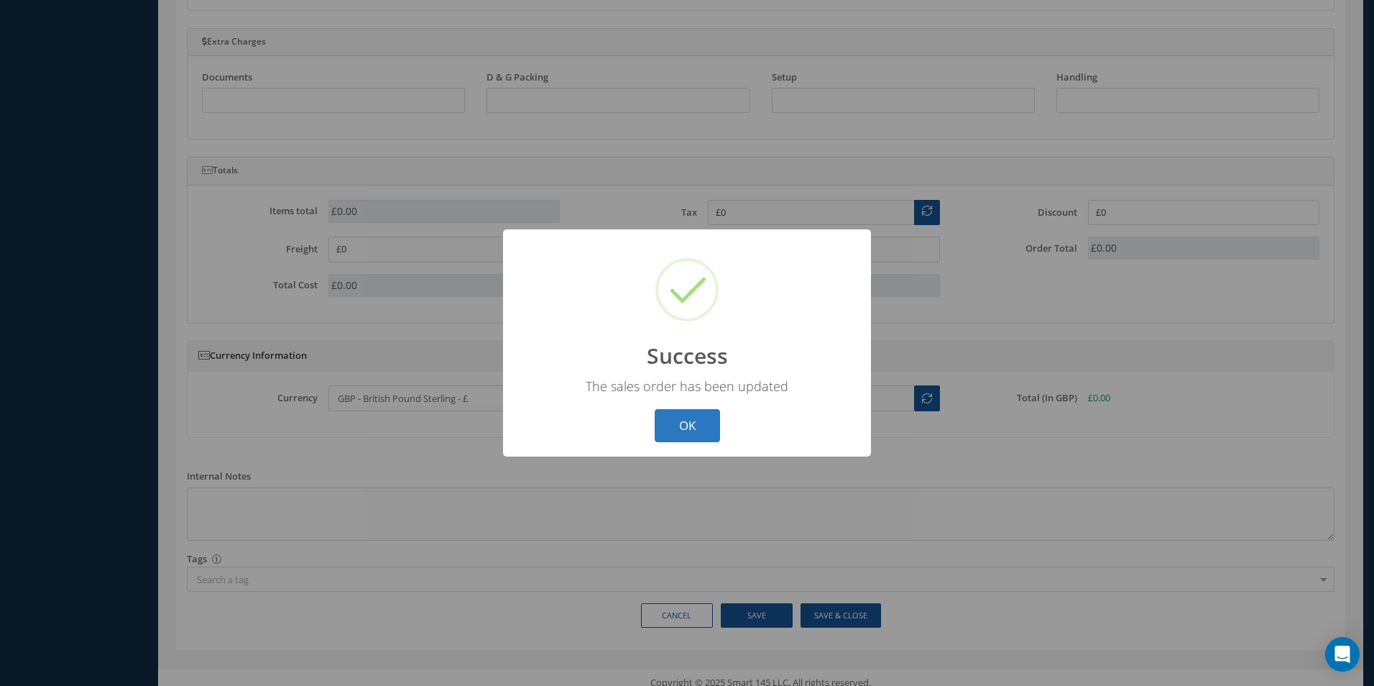
click at [668, 427] on button "OK" at bounding box center [687, 426] width 65 height 34
type textarea "CARRY OUT FLAM TEST IAW AEROKNOW DWG"
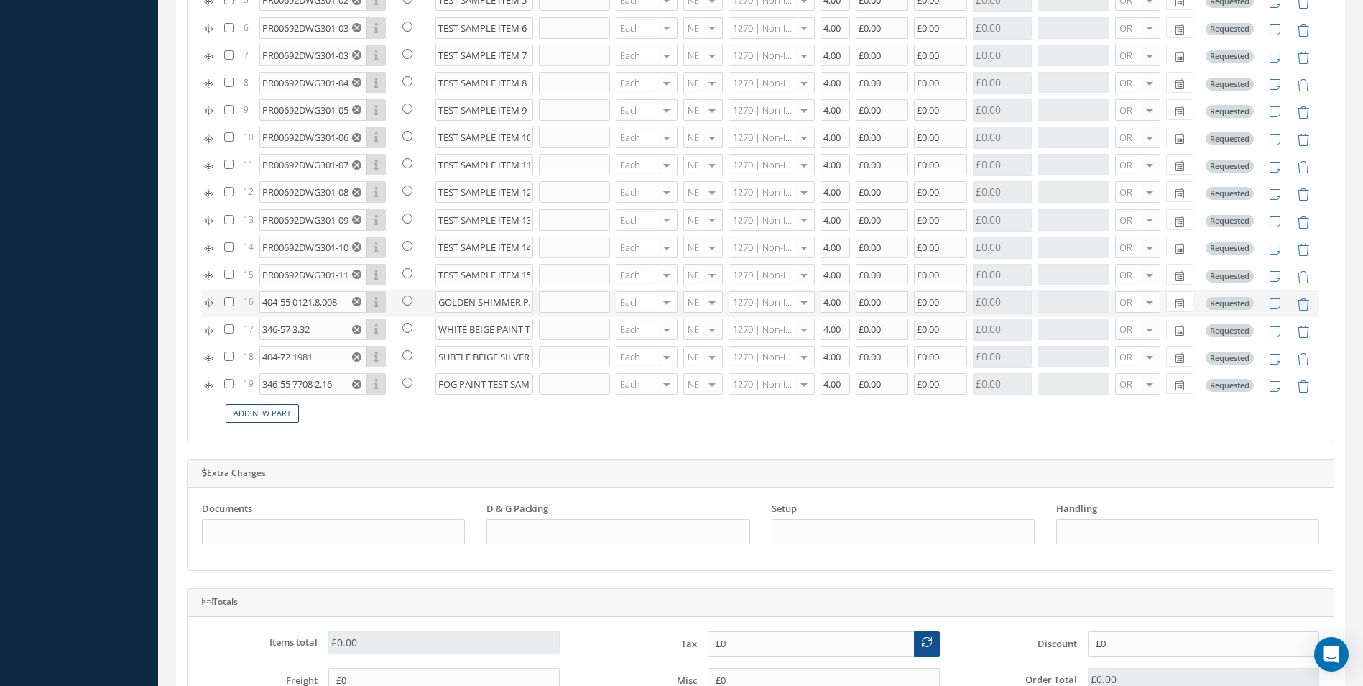
scroll to position [0, 0]
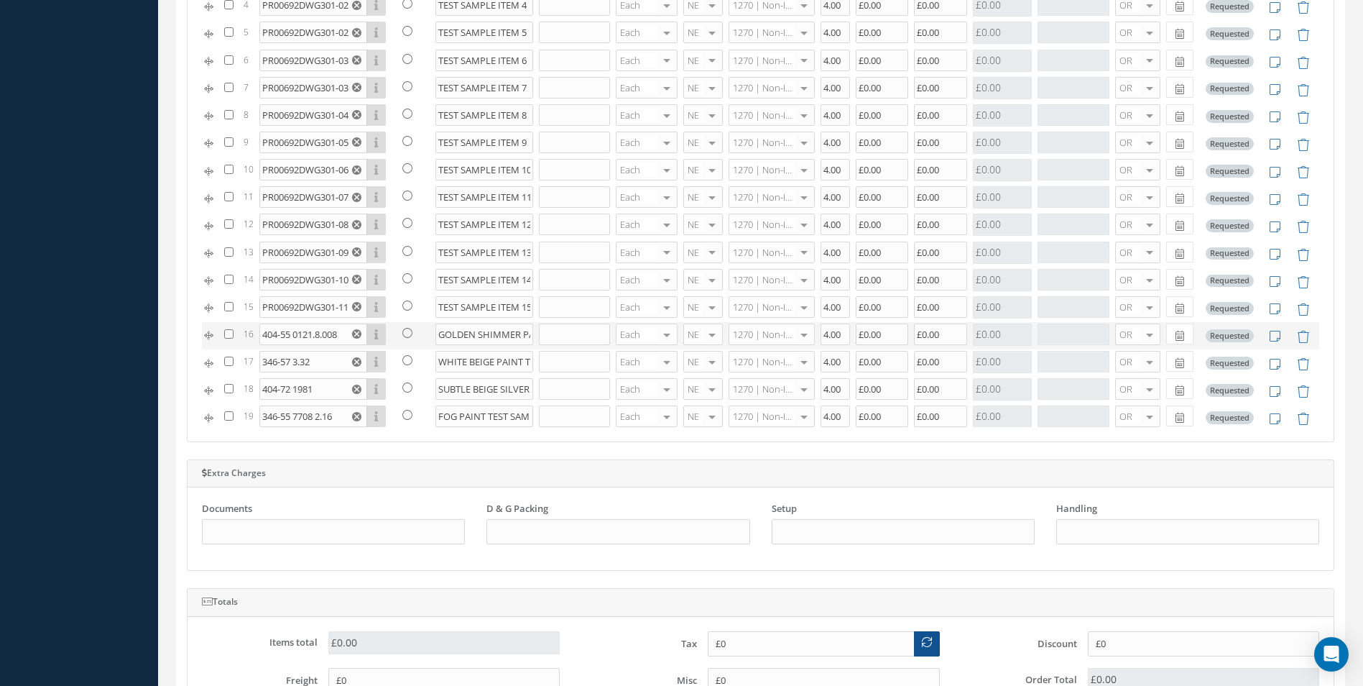
click at [232, 333] on input "checkbox" at bounding box center [228, 333] width 9 height 9
checkbox input "true"
click at [230, 358] on input "checkbox" at bounding box center [228, 360] width 9 height 9
checkbox input "true"
click at [226, 390] on input "checkbox" at bounding box center [228, 388] width 9 height 9
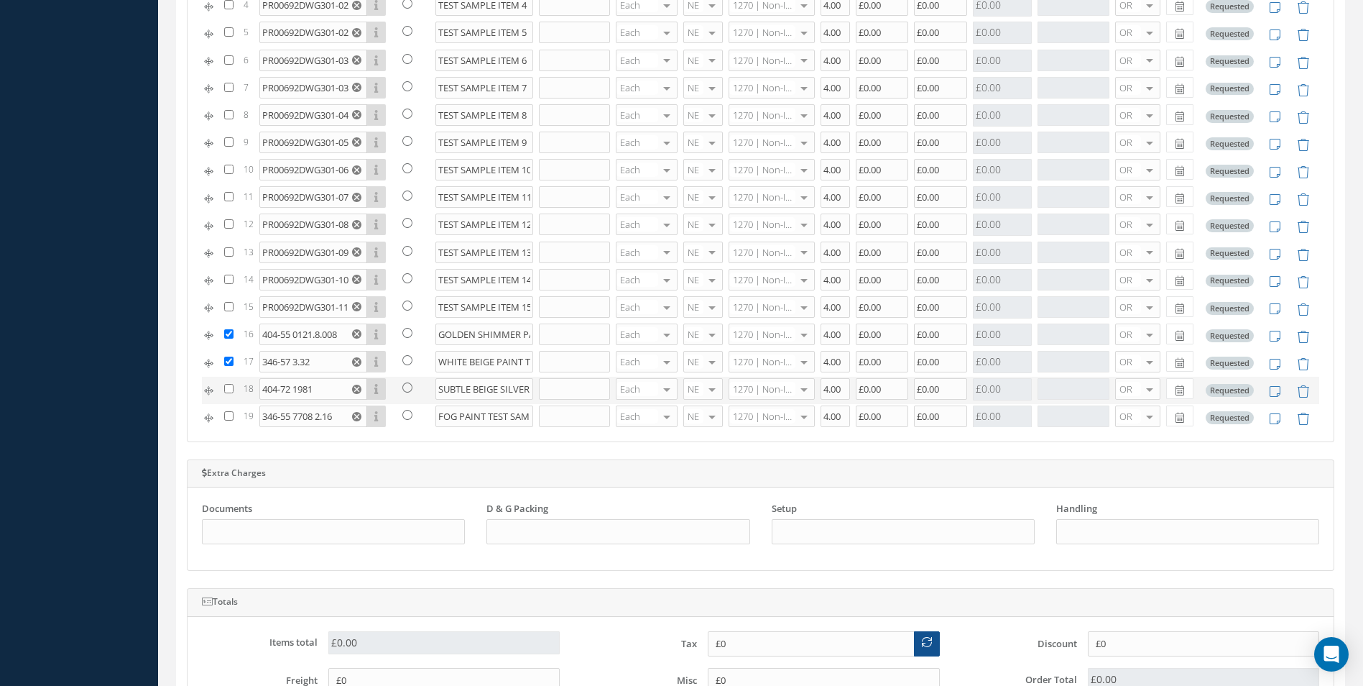
checkbox input "true"
drag, startPoint x: 229, startPoint y: 410, endPoint x: 233, endPoint y: 416, distance: 7.4
click at [229, 410] on td at bounding box center [230, 417] width 19 height 27
click at [225, 418] on input "checkbox" at bounding box center [228, 415] width 9 height 9
checkbox input "true"
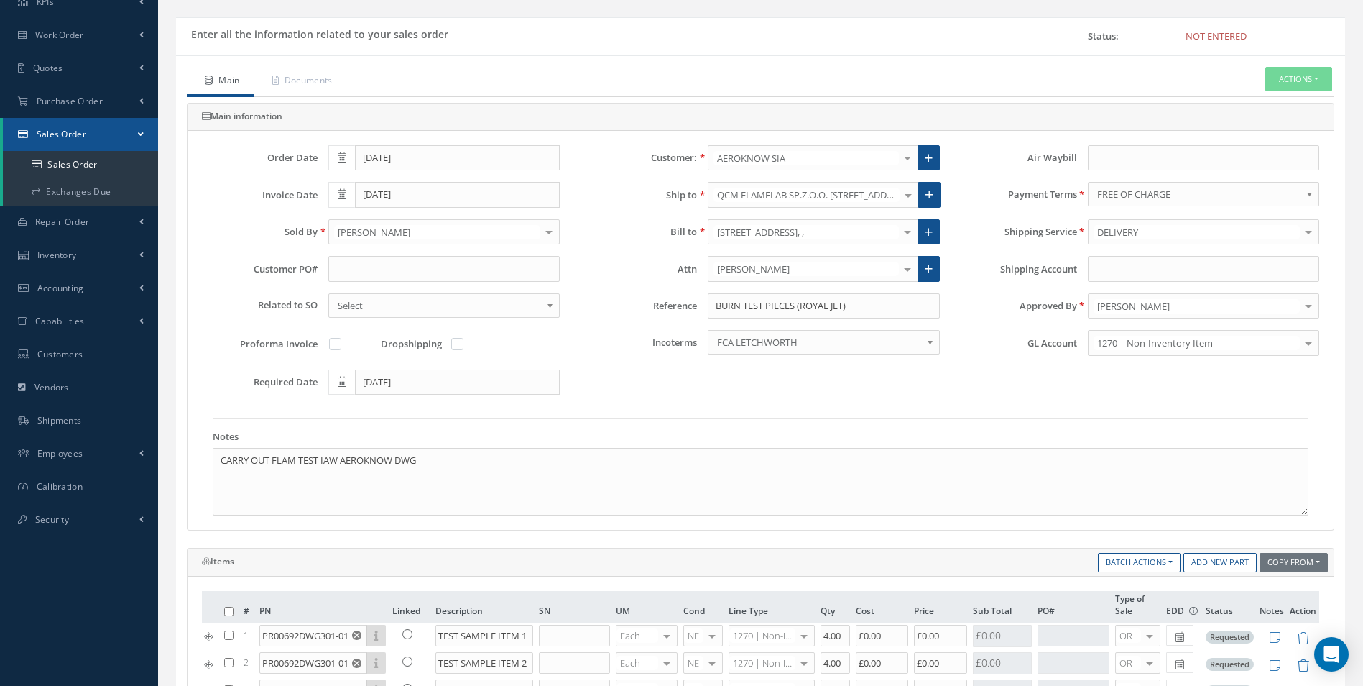
scroll to position [85, 0]
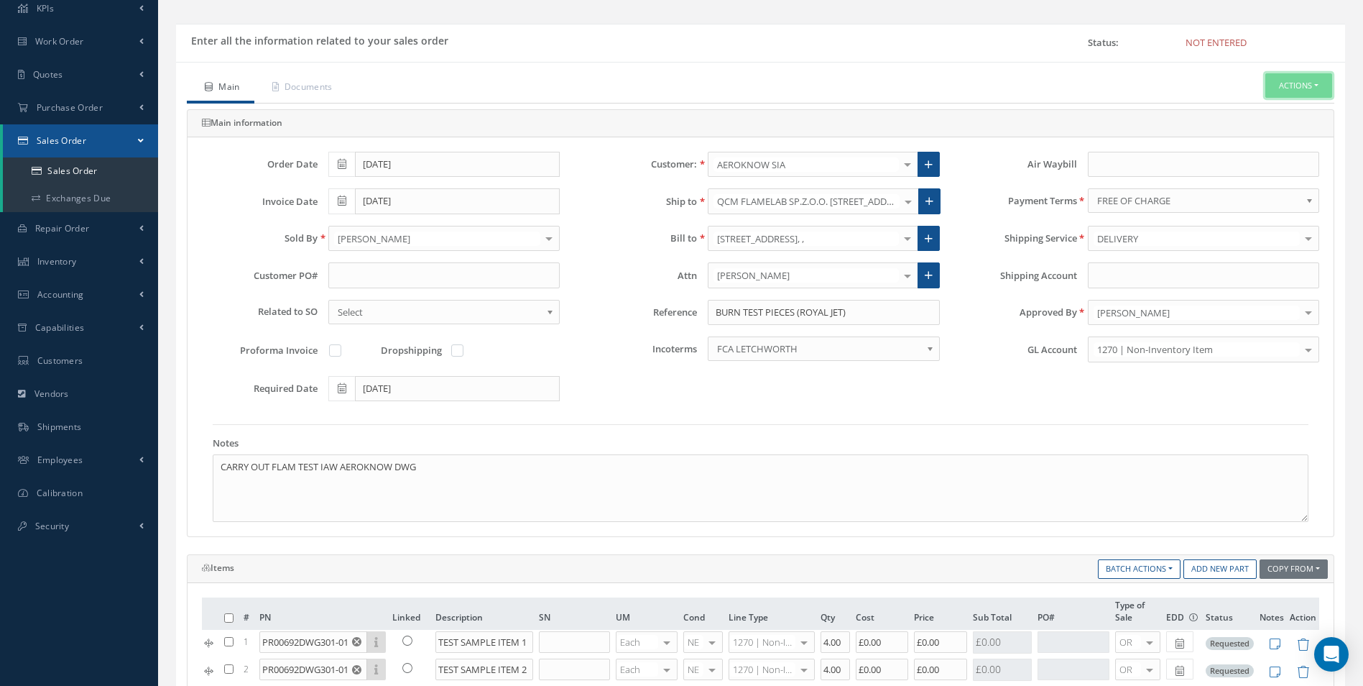
click at [1297, 87] on button "Actions" at bounding box center [1299, 85] width 67 height 25
click at [1253, 185] on link "Print-Outs" at bounding box center [1263, 186] width 39 height 11
click at [1137, 284] on link "C of C" at bounding box center [1169, 281] width 109 height 22
